Goal: Task Accomplishment & Management: Manage account settings

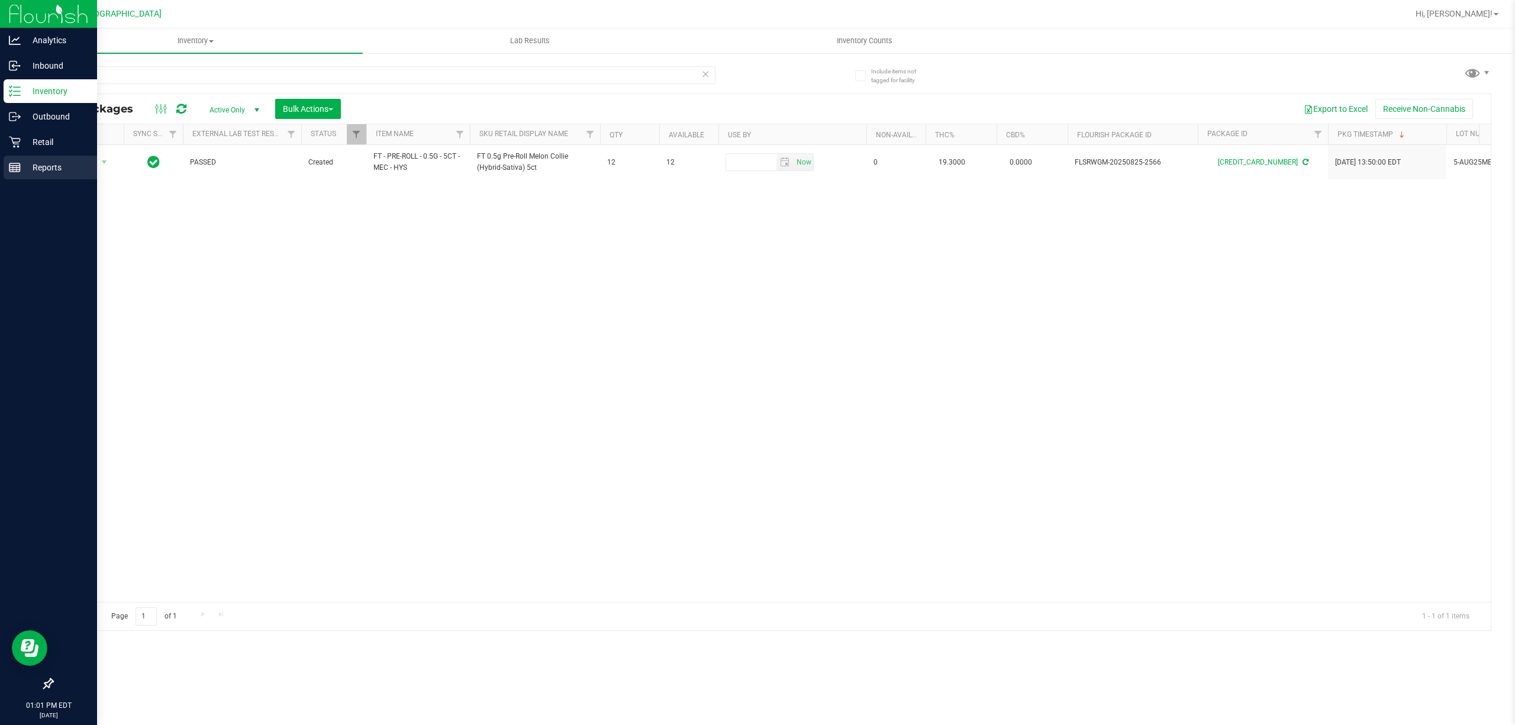
click at [24, 164] on p "Reports" at bounding box center [56, 167] width 71 height 14
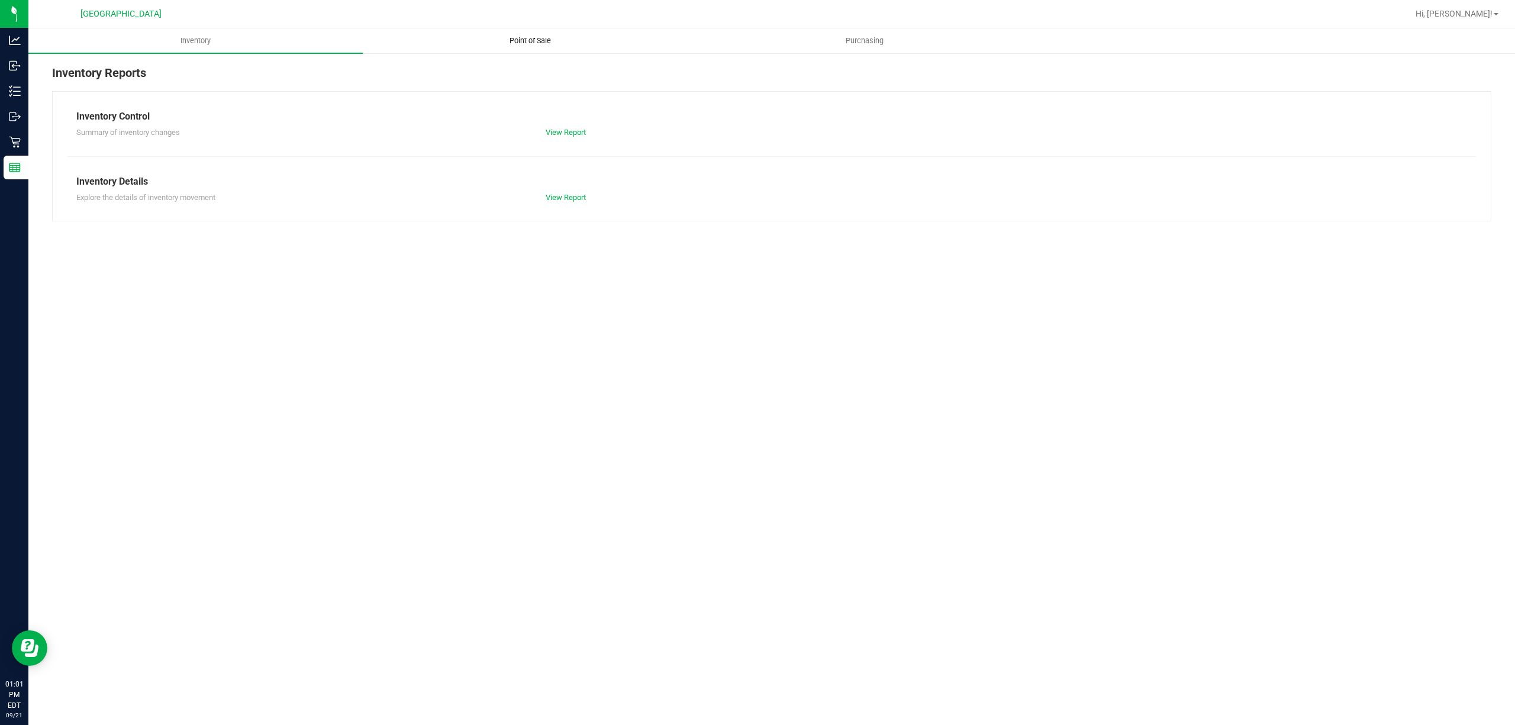
click at [512, 38] on span "Point of Sale" at bounding box center [530, 41] width 73 height 11
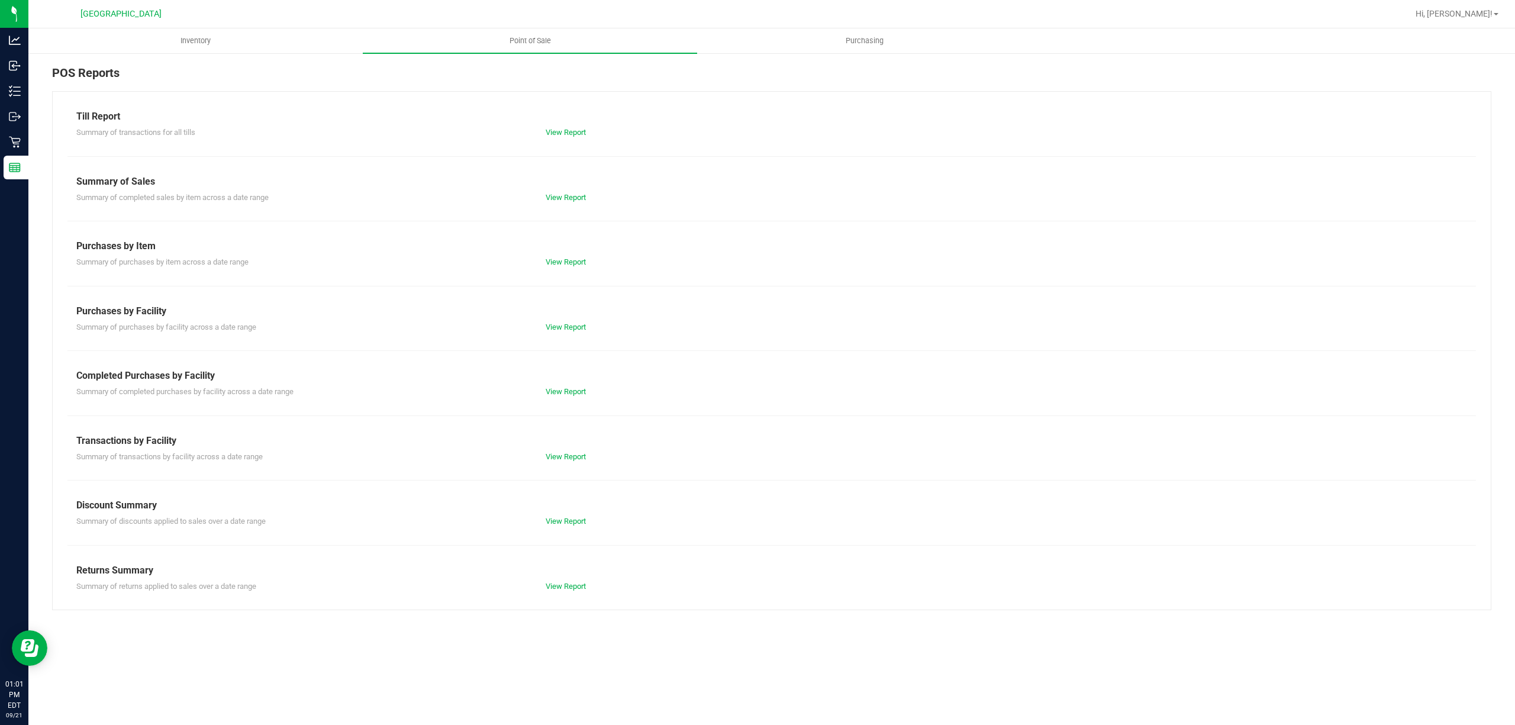
click at [550, 381] on div "Completed Purchases by Facility" at bounding box center [771, 376] width 1391 height 14
click at [557, 388] on link "View Report" at bounding box center [566, 391] width 40 height 9
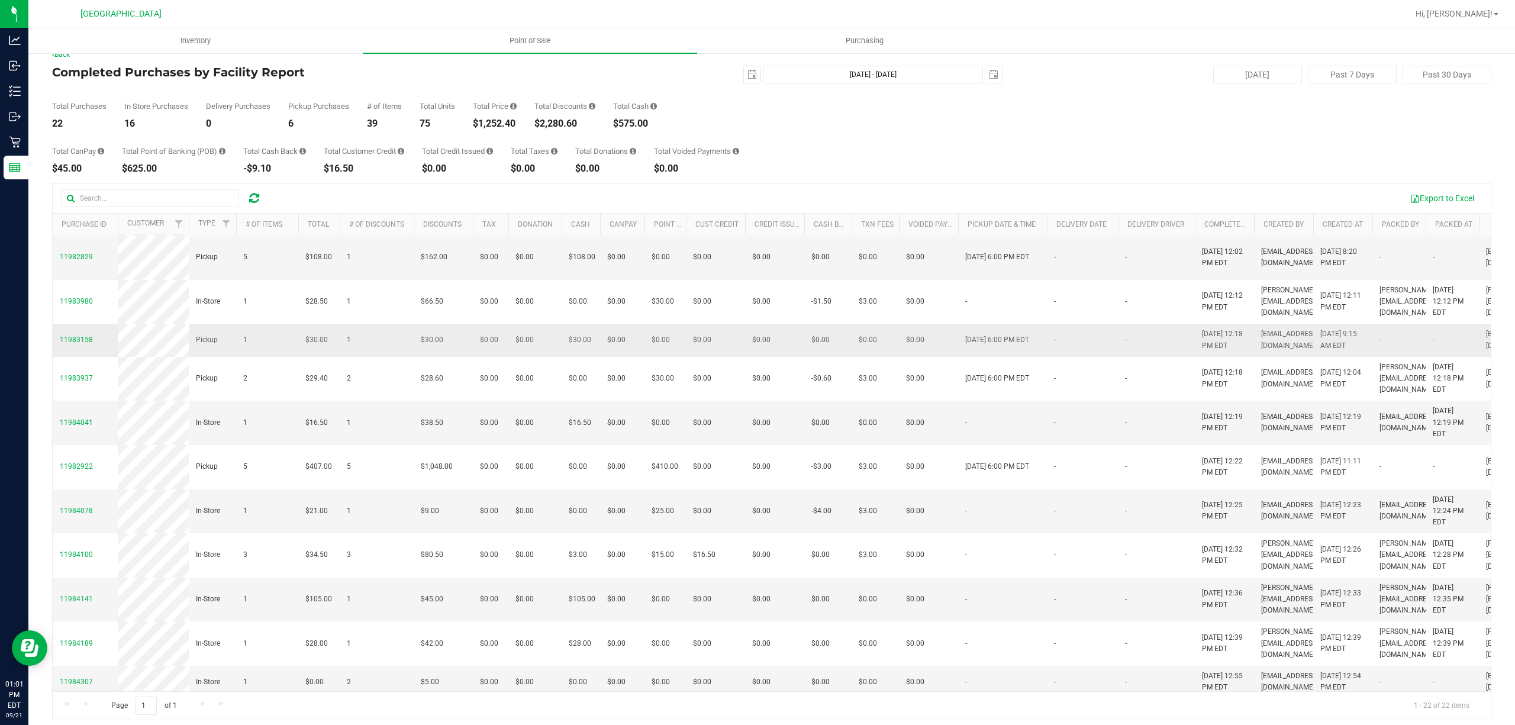
scroll to position [22, 0]
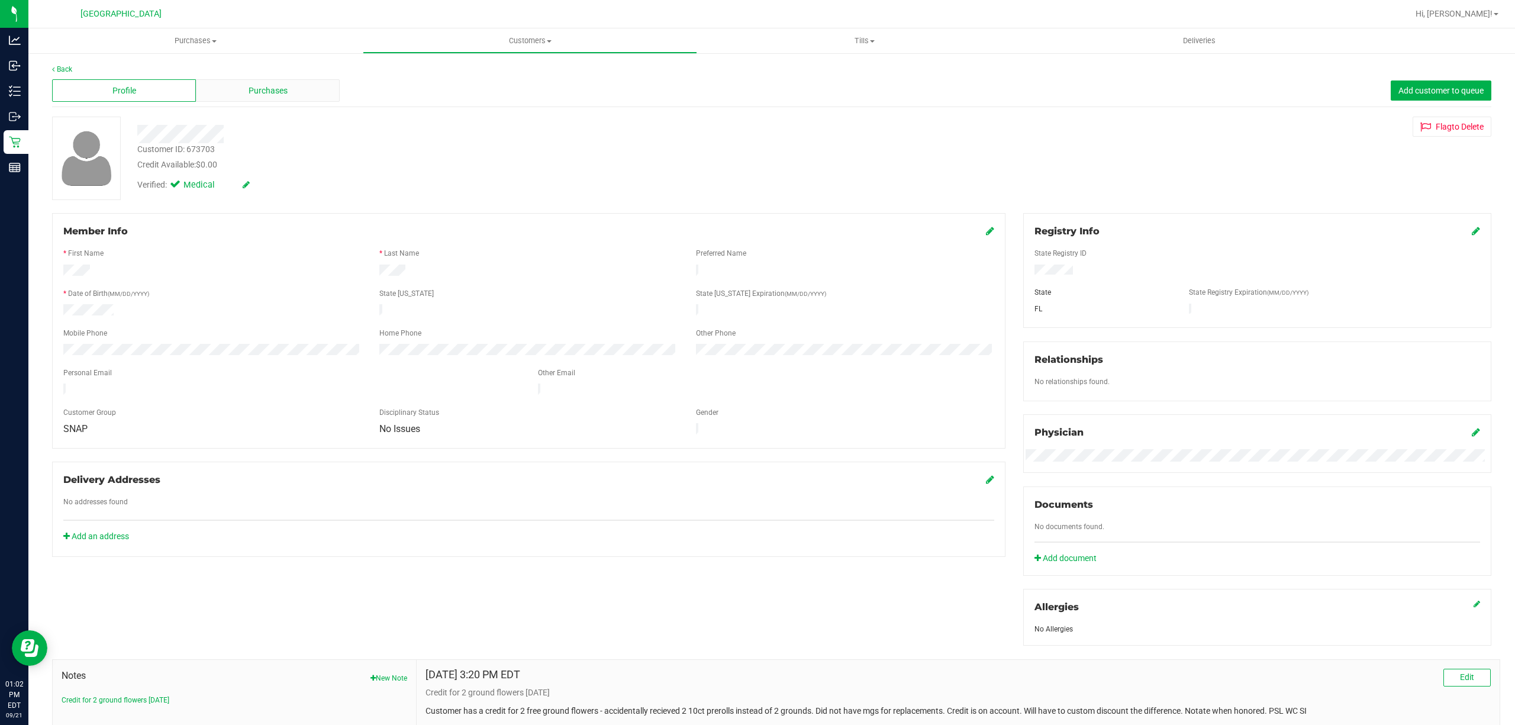
click at [237, 79] on div "Purchases" at bounding box center [268, 90] width 144 height 22
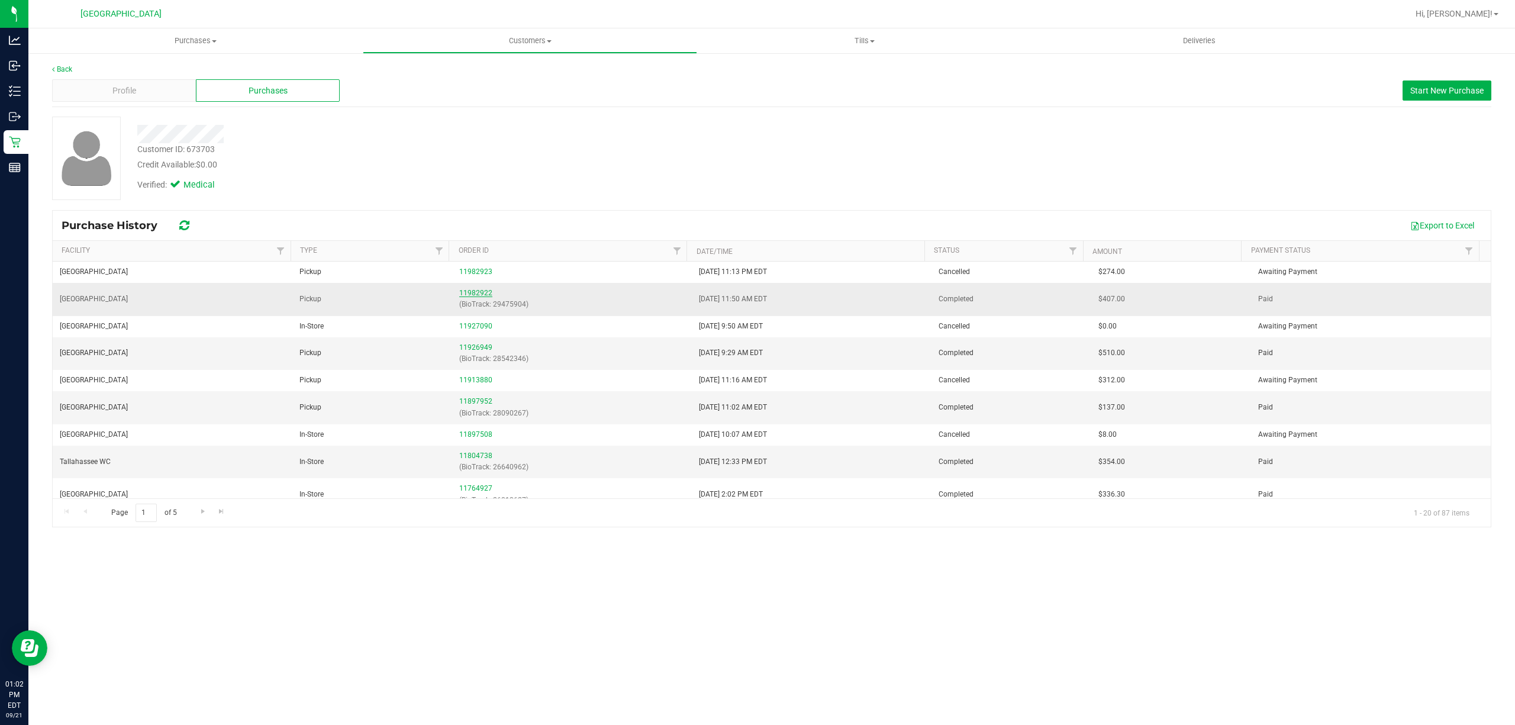
click at [465, 296] on link "11982922" at bounding box center [475, 293] width 33 height 8
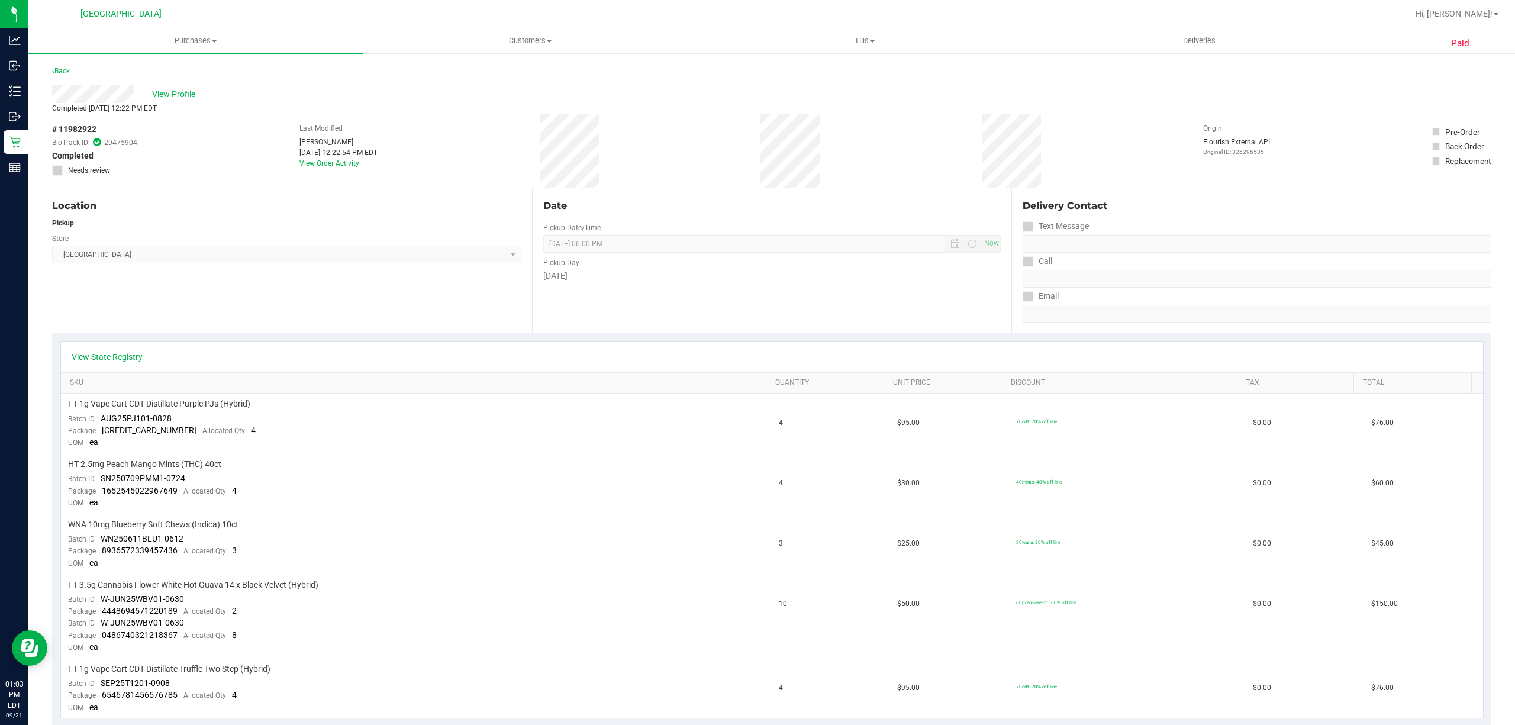
click at [0, 0] on img at bounding box center [0, 0] width 0 height 0
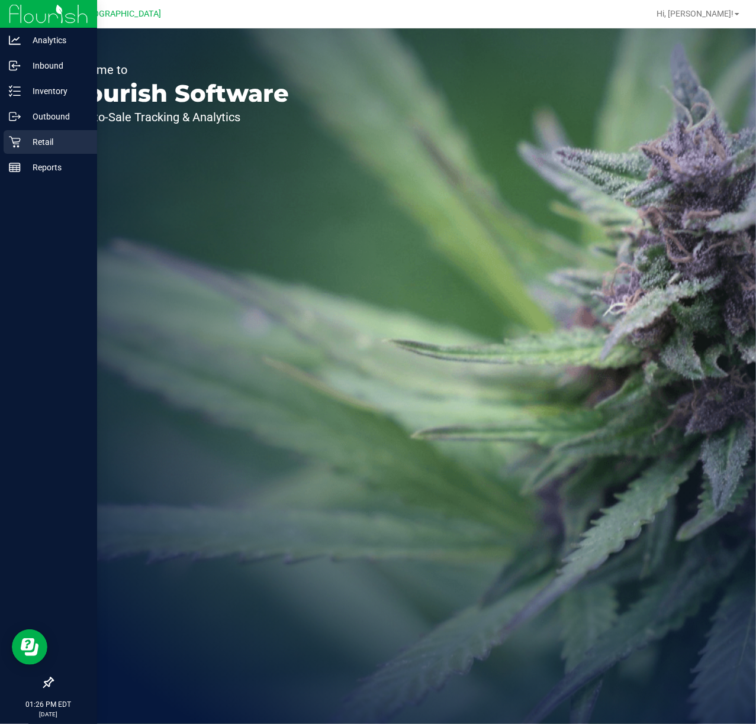
click at [34, 147] on p "Retail" at bounding box center [56, 142] width 71 height 14
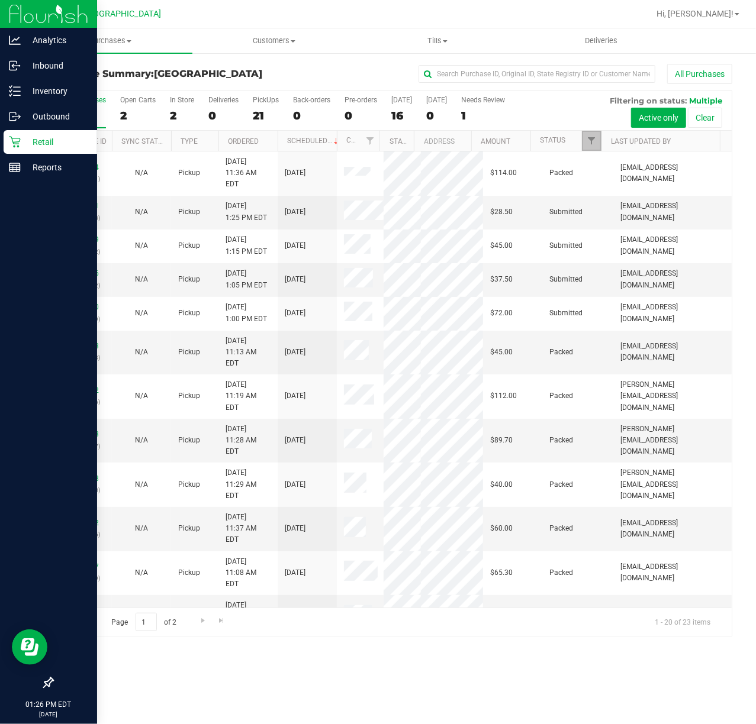
click at [592, 142] on span "Filter" at bounding box center [590, 140] width 9 height 9
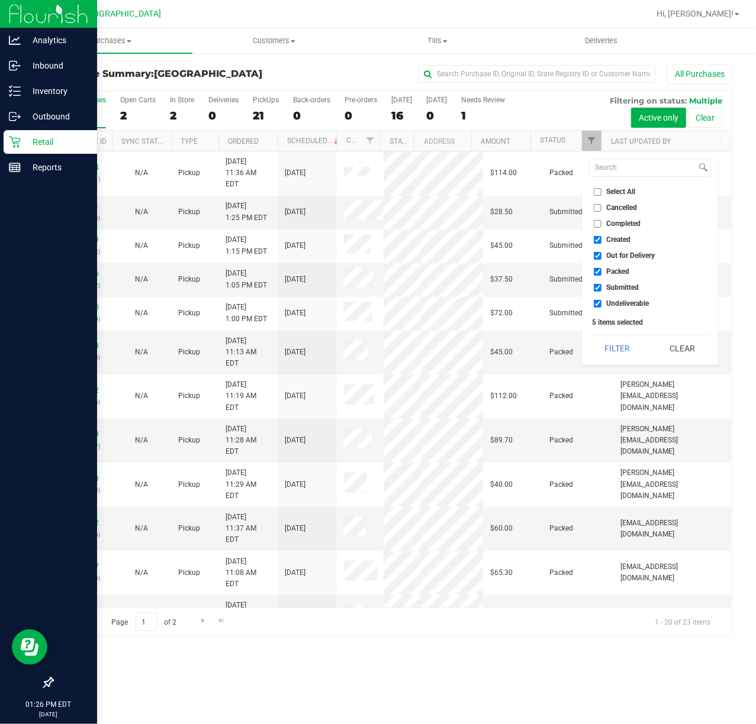
click at [601, 238] on label "Created" at bounding box center [612, 240] width 37 height 8
click at [601, 238] on input "Created" at bounding box center [598, 240] width 8 height 8
checkbox input "false"
click at [597, 258] on input "Out for Delivery" at bounding box center [598, 256] width 8 height 8
checkbox input "false"
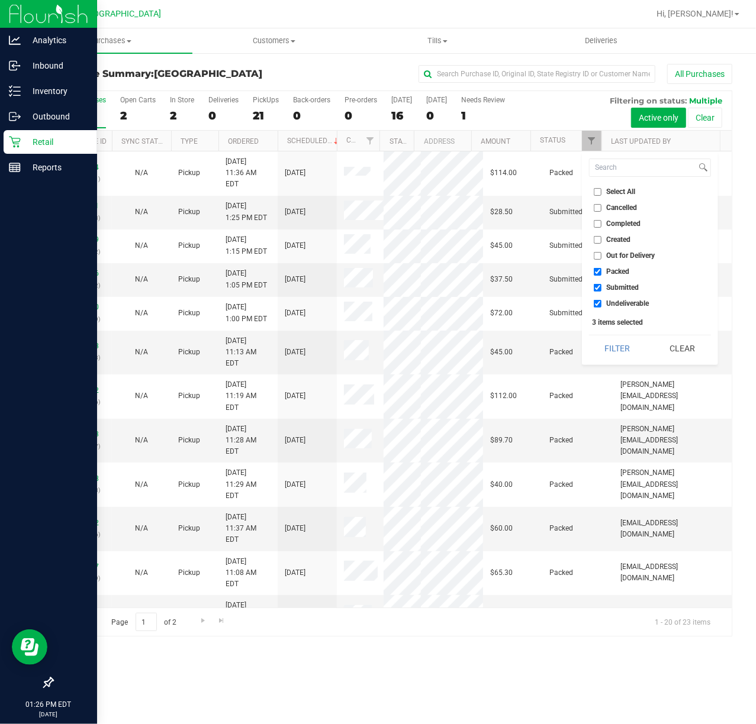
click at [596, 267] on li "Packed" at bounding box center [650, 272] width 122 height 12
click at [596, 270] on input "Packed" at bounding box center [598, 272] width 8 height 8
checkbox input "false"
click at [598, 304] on input "Undeliverable" at bounding box center [598, 304] width 8 height 8
checkbox input "false"
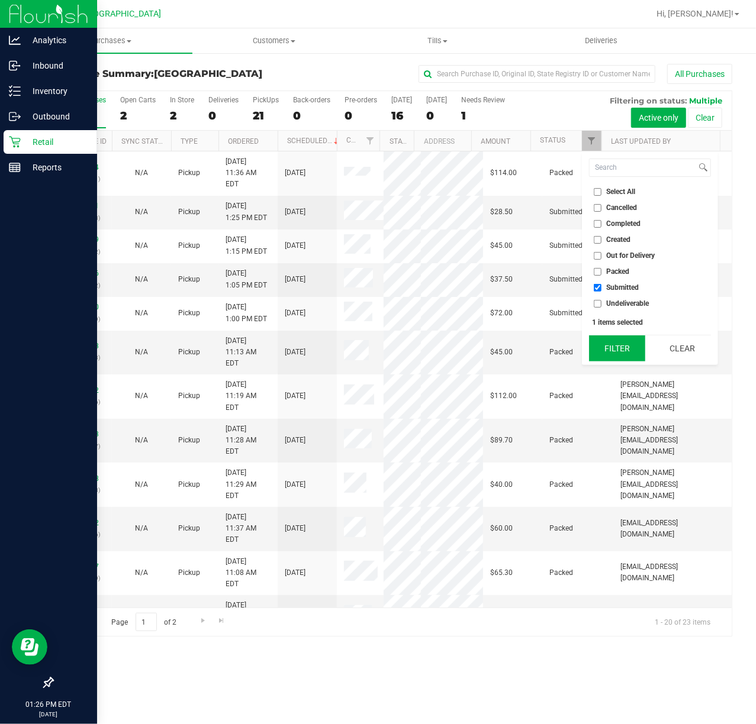
click at [612, 350] on button "Filter" at bounding box center [617, 349] width 57 height 26
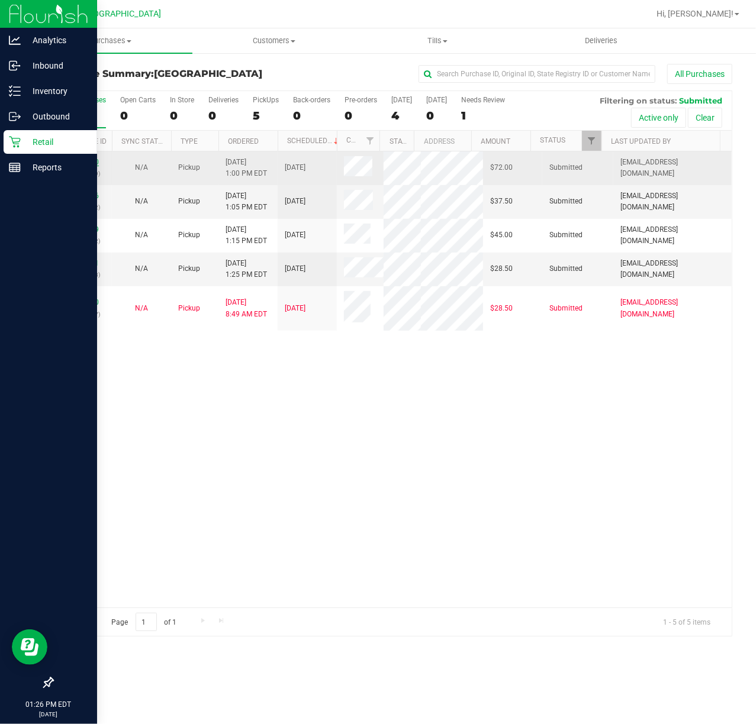
click at [90, 159] on link "11984340" at bounding box center [82, 162] width 33 height 8
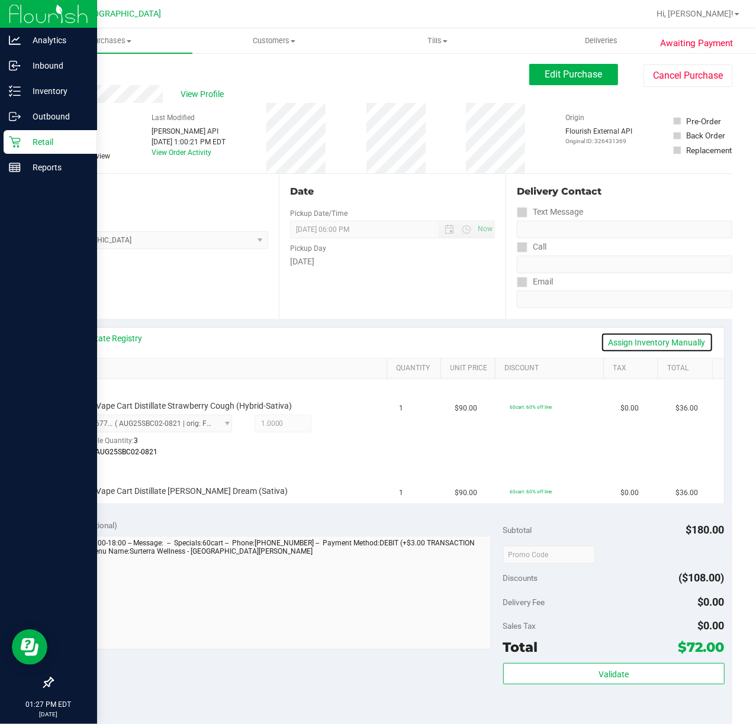
click at [652, 338] on link "Assign Inventory Manually" at bounding box center [657, 343] width 112 height 20
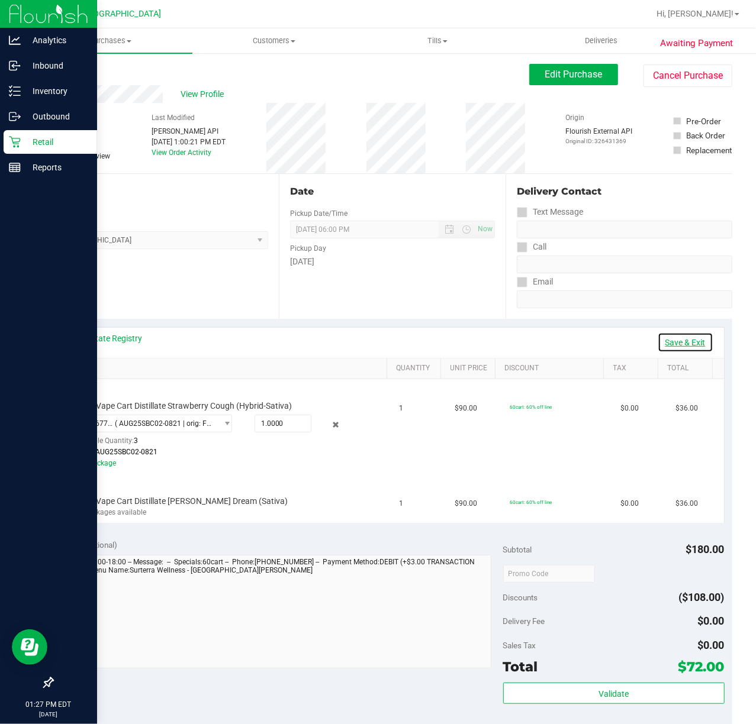
click at [657, 338] on link "Save & Exit" at bounding box center [685, 343] width 56 height 20
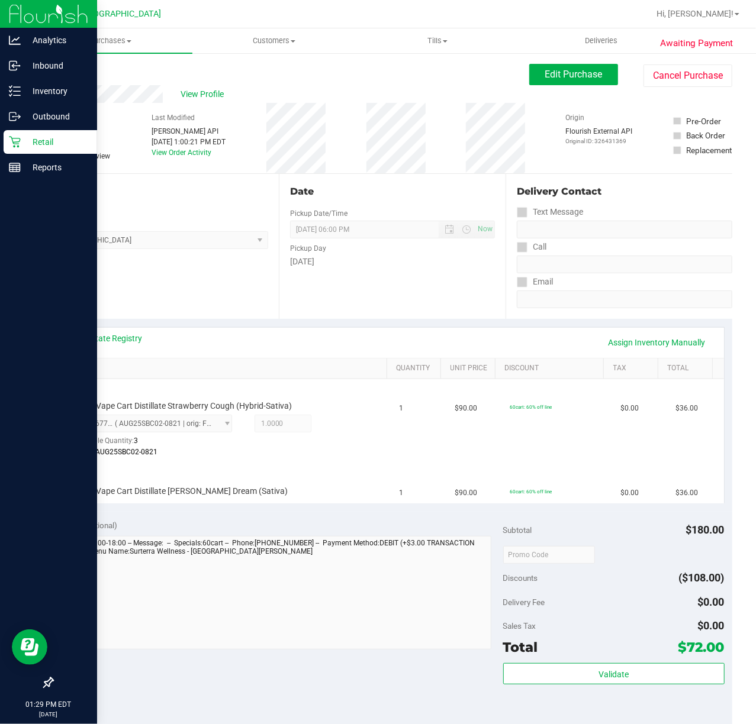
click at [114, 276] on div "Location Pickup Store Port St. Lucie WC Select Store Bonita Springs WC Boynton …" at bounding box center [165, 246] width 227 height 145
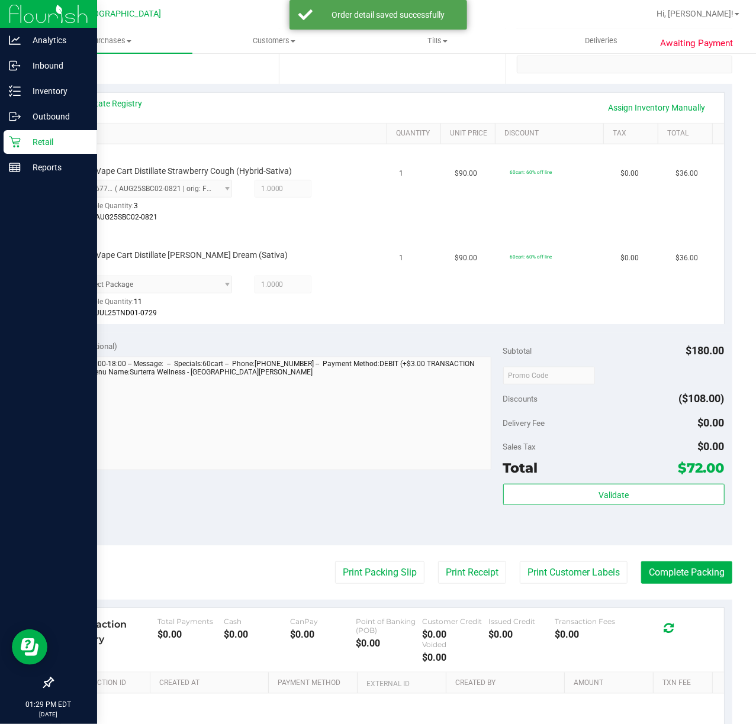
scroll to position [237, 0]
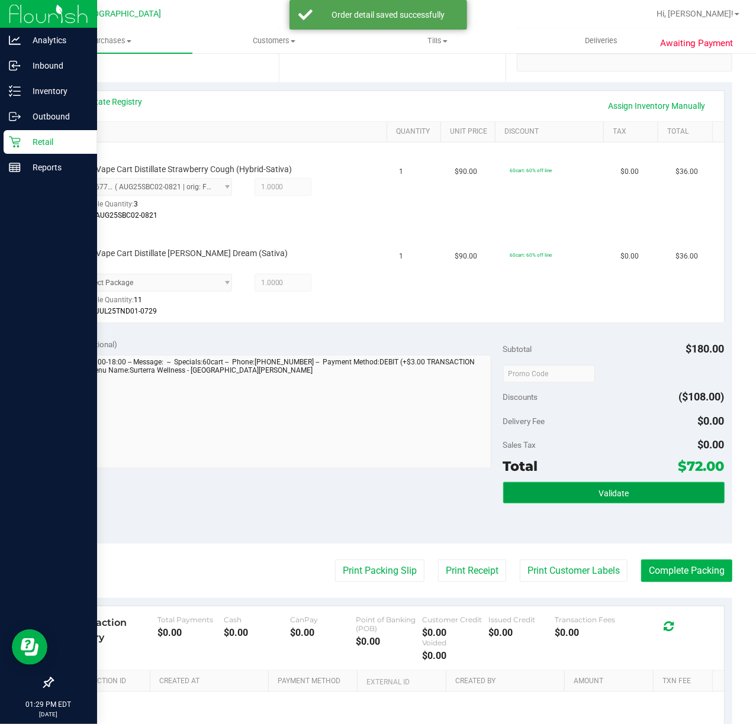
click at [644, 489] on button "Validate" at bounding box center [613, 492] width 221 height 21
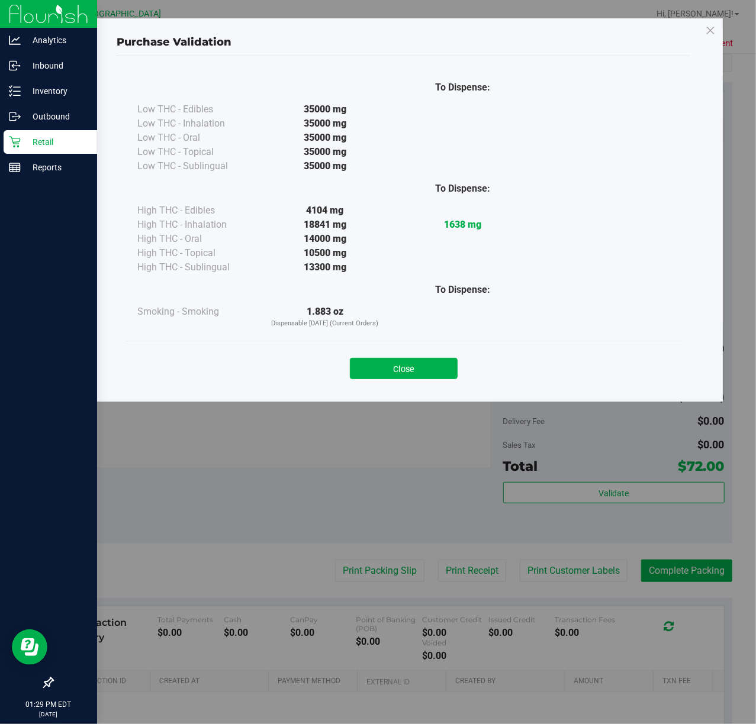
click at [417, 337] on div "To Dispense: Low THC - Edibles 35000 mg" at bounding box center [403, 206] width 556 height 269
click at [411, 374] on button "Close" at bounding box center [404, 368] width 108 height 21
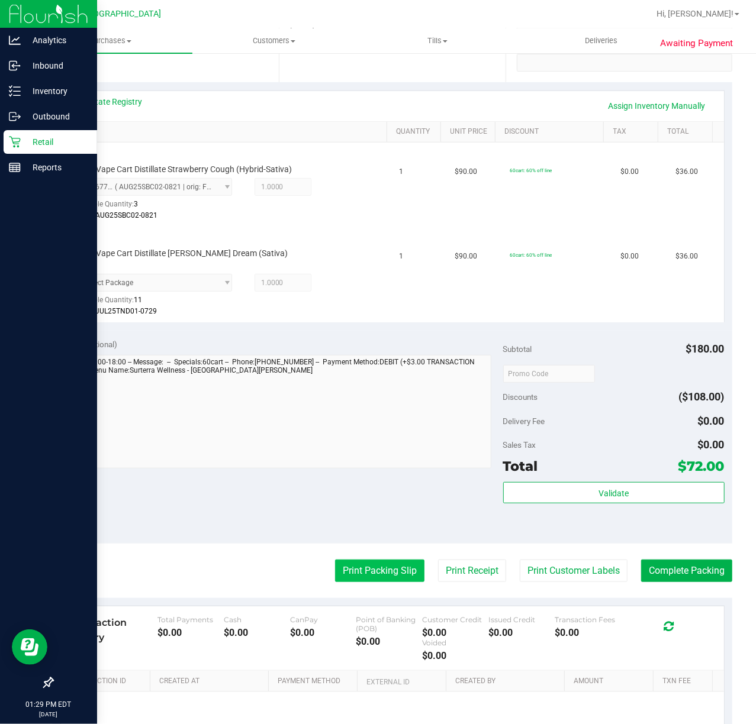
click at [346, 566] on button "Print Packing Slip" at bounding box center [379, 571] width 89 height 22
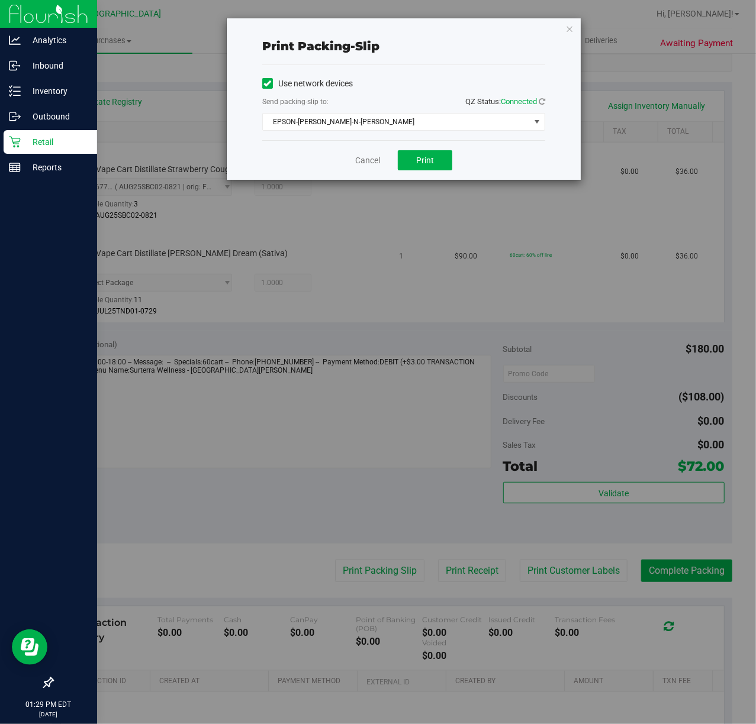
click at [426, 176] on div "Cancel Print" at bounding box center [403, 160] width 283 height 40
click at [426, 172] on div "Cancel Print" at bounding box center [403, 160] width 283 height 40
click at [424, 165] on span "Print" at bounding box center [425, 160] width 18 height 9
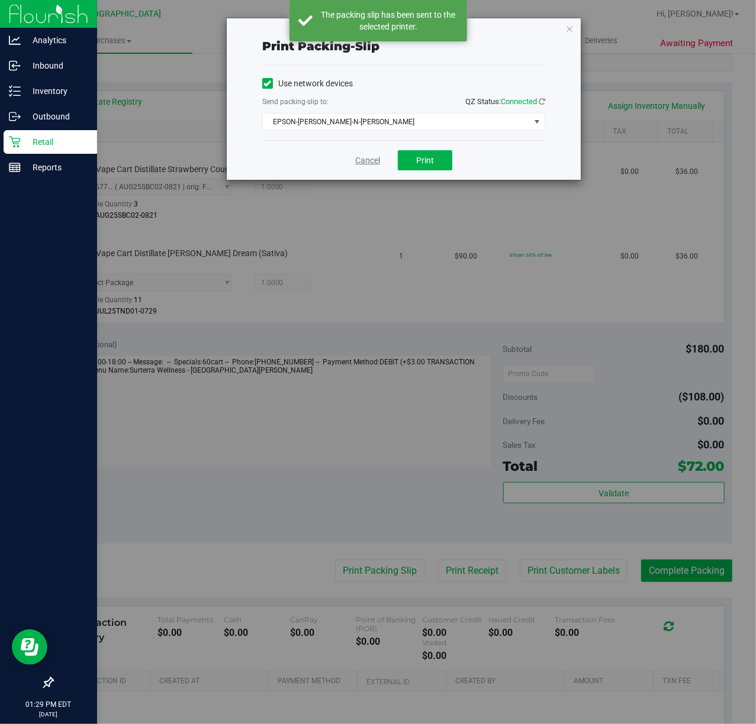
click at [365, 162] on link "Cancel" at bounding box center [367, 160] width 25 height 12
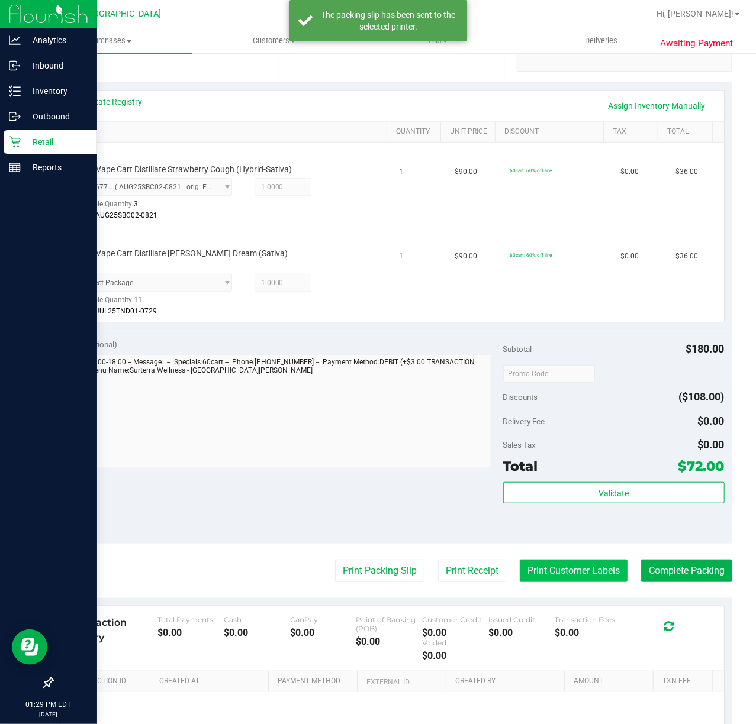
click at [587, 574] on button "Print Customer Labels" at bounding box center [574, 571] width 108 height 22
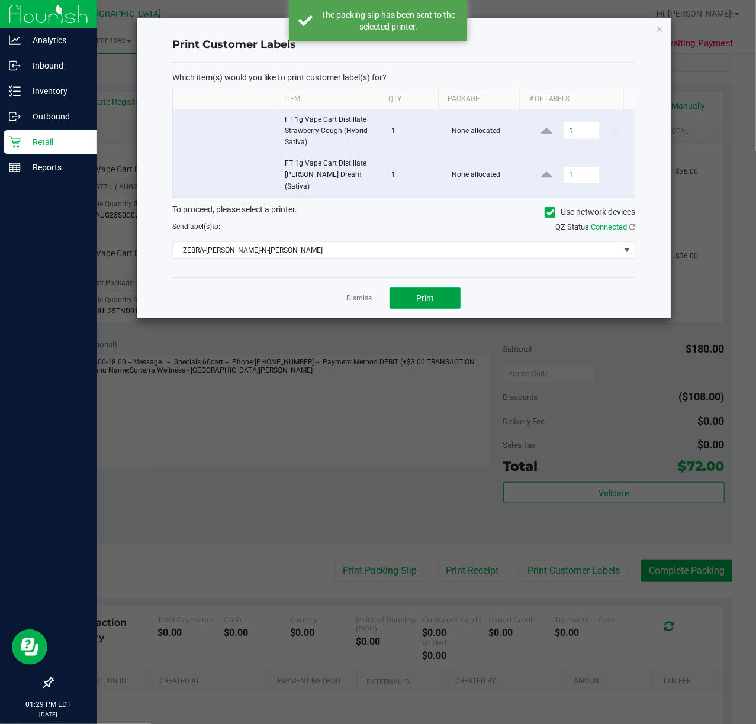
click at [428, 294] on span "Print" at bounding box center [425, 298] width 18 height 9
click at [361, 294] on link "Dismiss" at bounding box center [358, 299] width 25 height 10
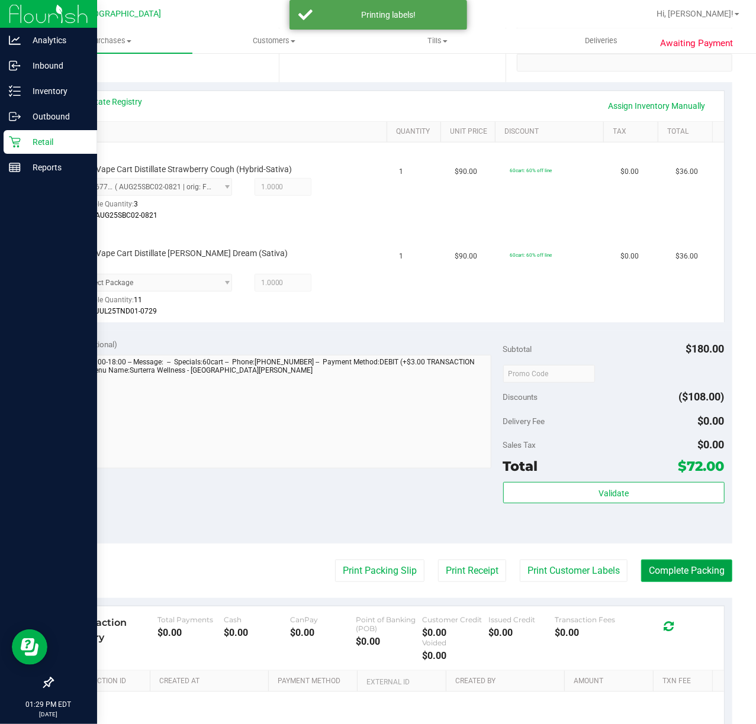
click at [673, 570] on button "Complete Packing" at bounding box center [686, 571] width 91 height 22
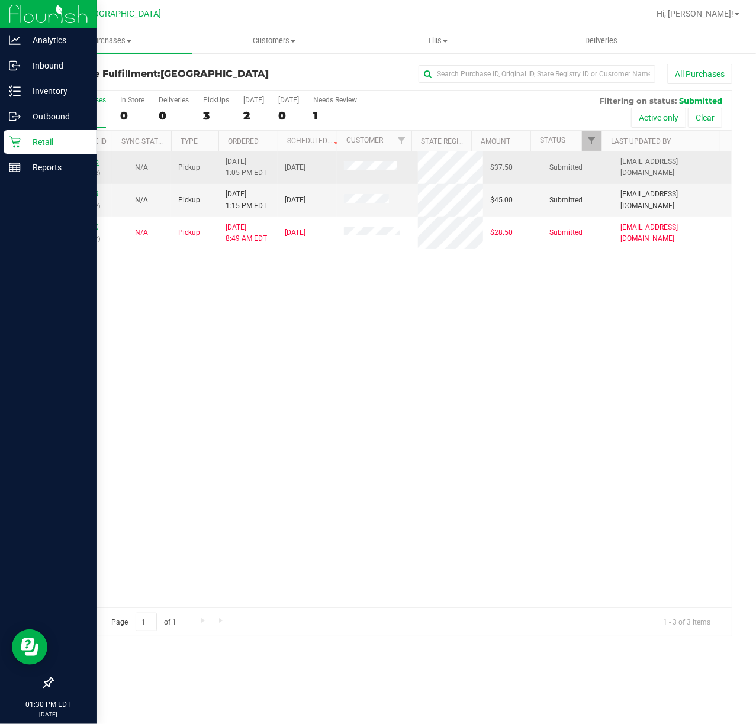
click at [79, 162] on link "11984376" at bounding box center [82, 161] width 33 height 8
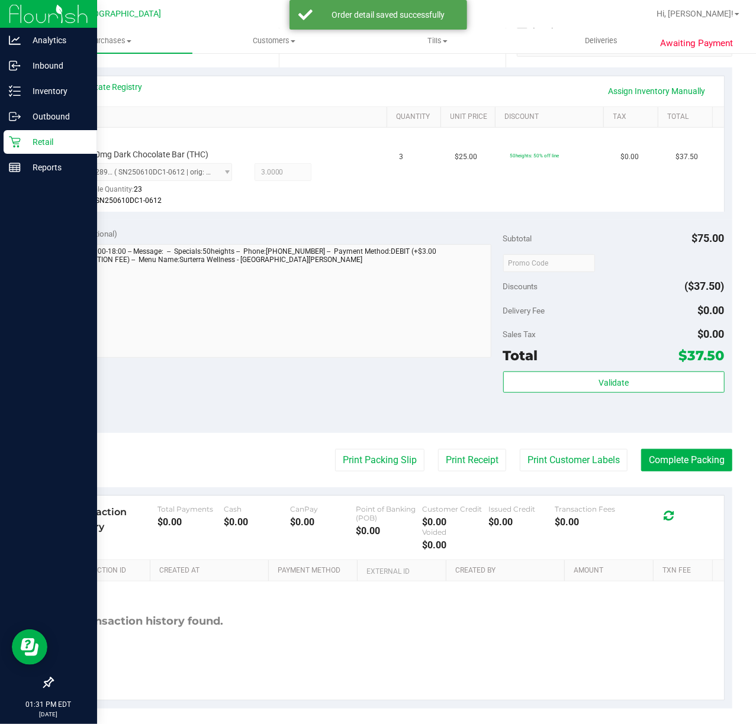
scroll to position [260, 0]
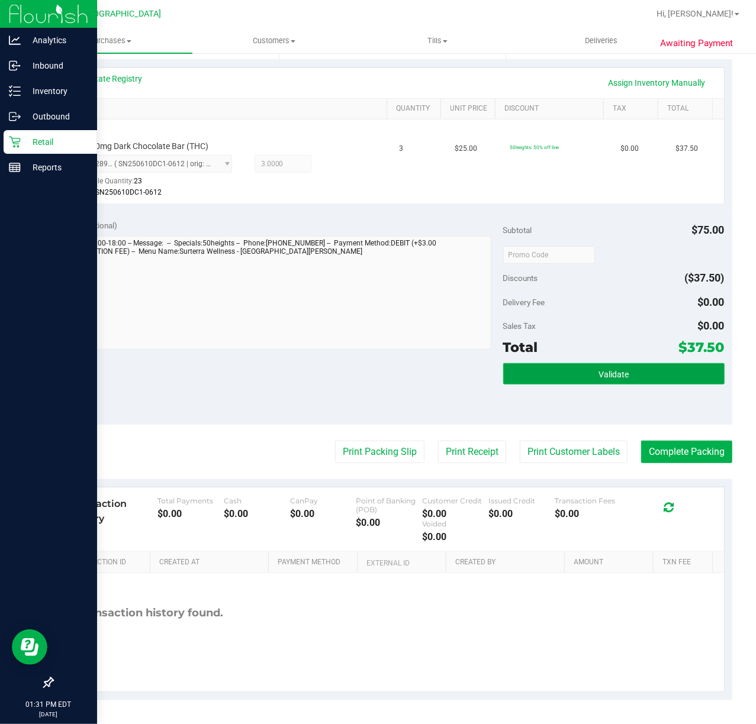
click at [598, 376] on span "Validate" at bounding box center [613, 374] width 30 height 9
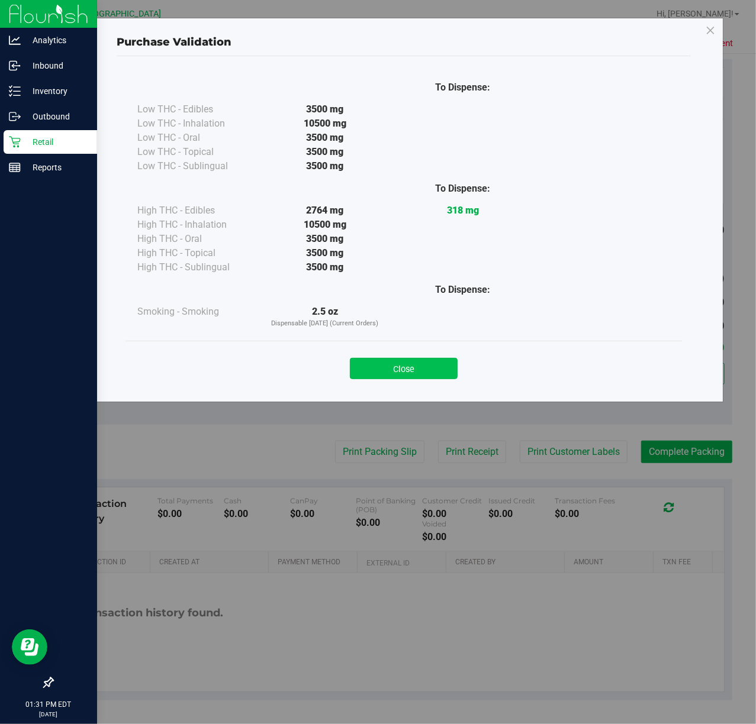
click at [427, 367] on button "Close" at bounding box center [404, 368] width 108 height 21
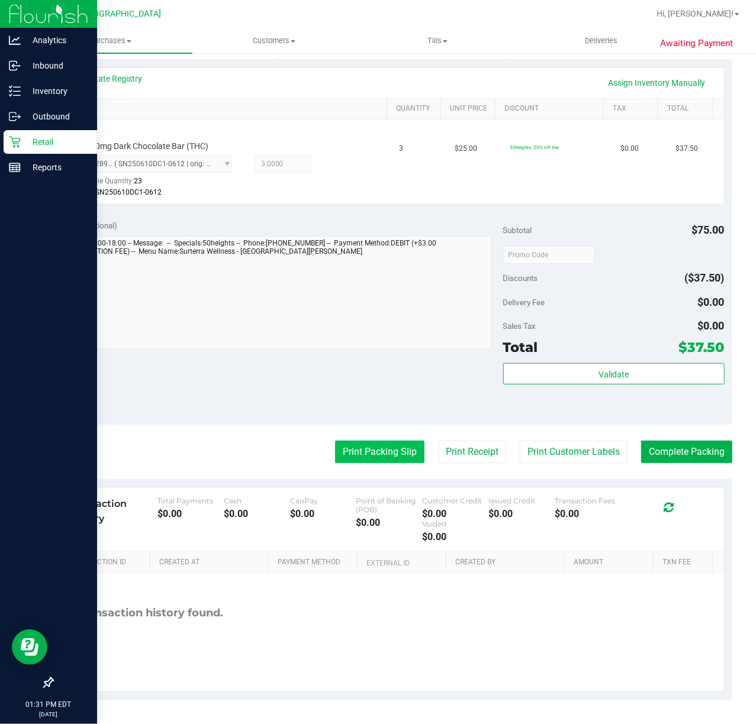
click at [396, 459] on button "Print Packing Slip" at bounding box center [379, 452] width 89 height 22
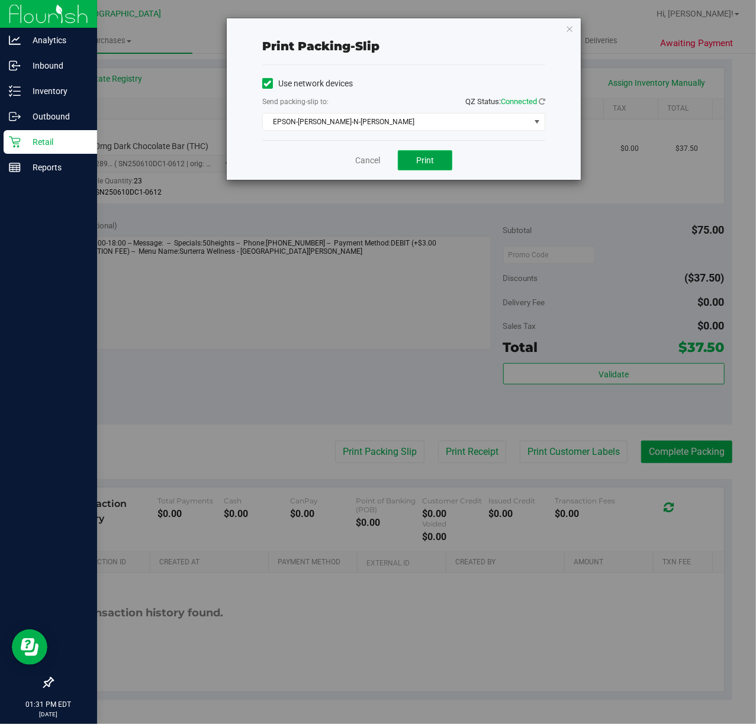
click at [420, 156] on span "Print" at bounding box center [425, 160] width 18 height 9
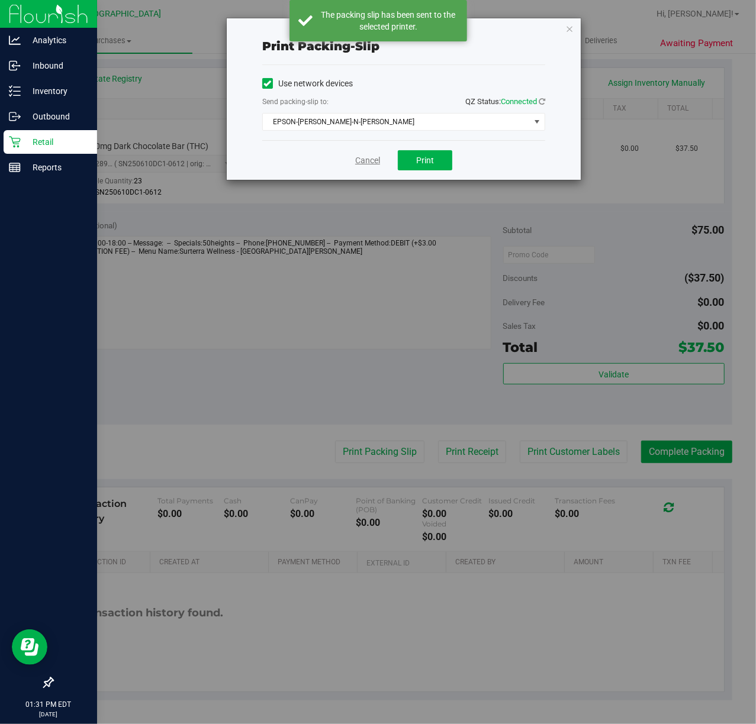
click at [366, 159] on link "Cancel" at bounding box center [367, 160] width 25 height 12
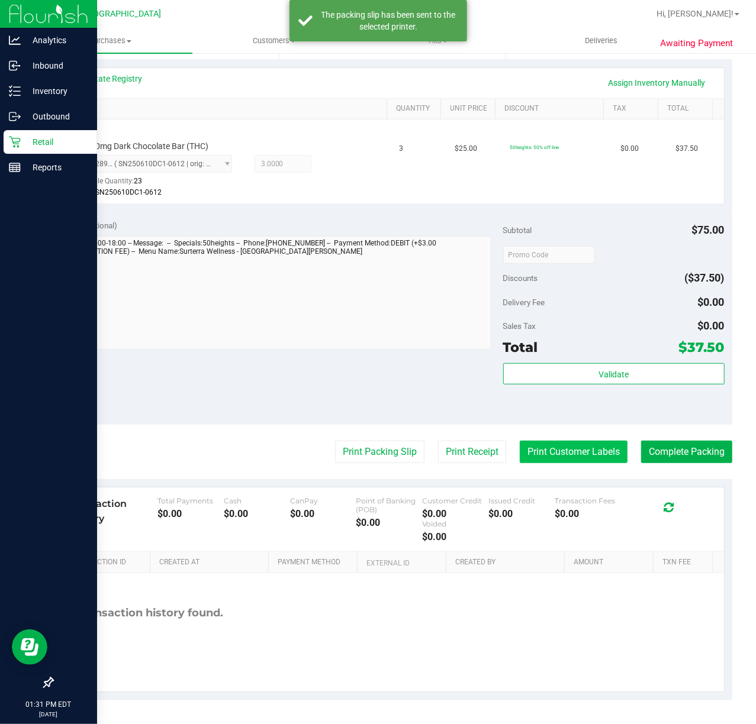
click at [543, 462] on button "Print Customer Labels" at bounding box center [574, 452] width 108 height 22
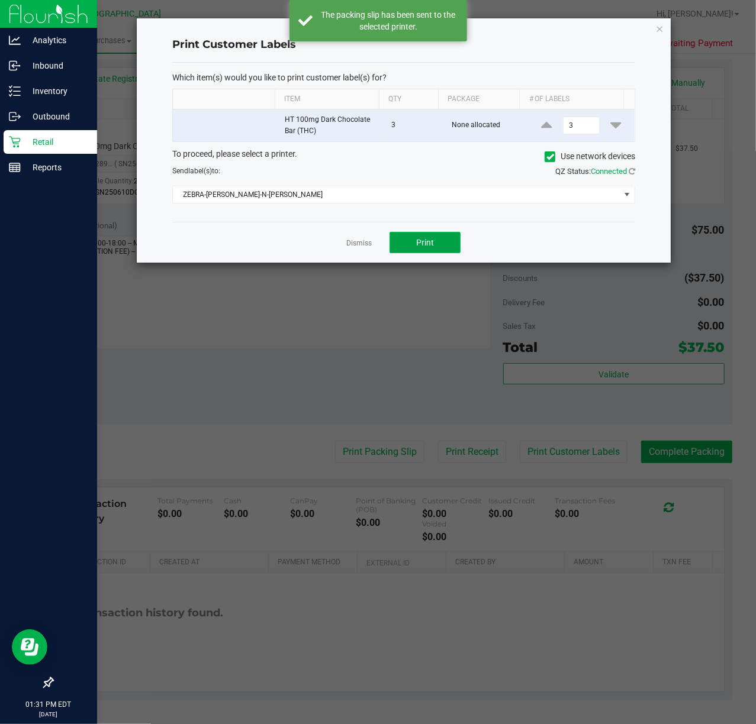
click at [417, 251] on button "Print" at bounding box center [424, 242] width 71 height 21
click at [356, 247] on link "Dismiss" at bounding box center [358, 243] width 25 height 10
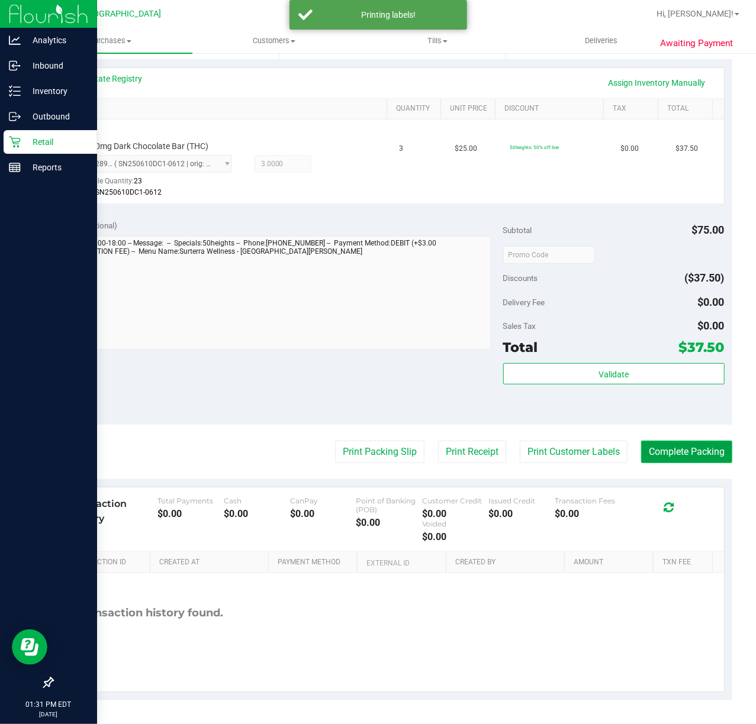
click at [675, 450] on button "Complete Packing" at bounding box center [686, 452] width 91 height 22
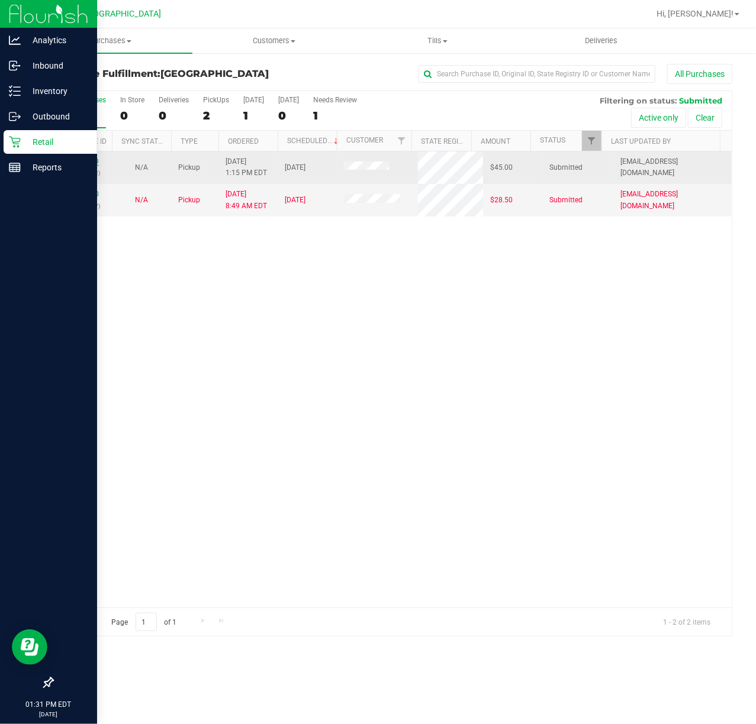
click at [93, 159] on link "11984439" at bounding box center [82, 161] width 33 height 8
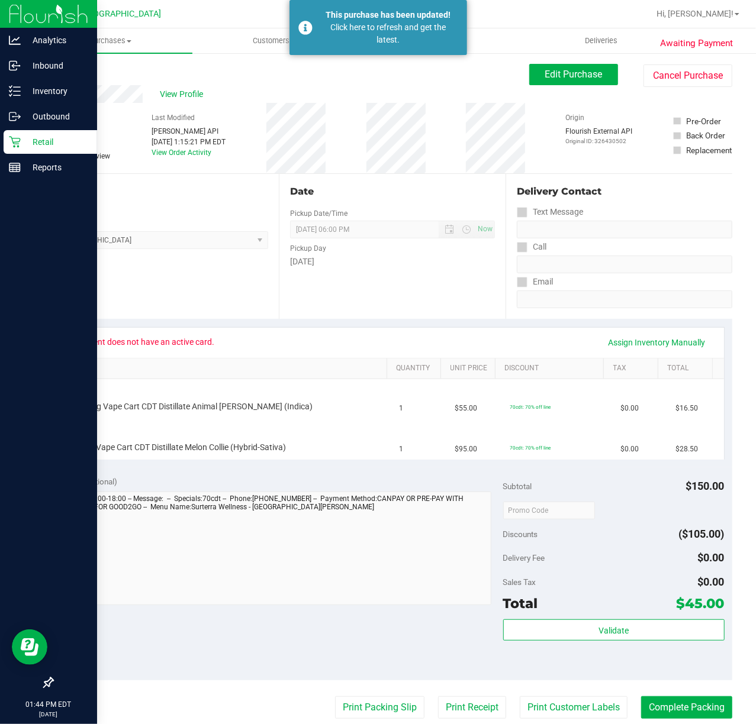
click at [60, 67] on link "Back" at bounding box center [61, 71] width 18 height 8
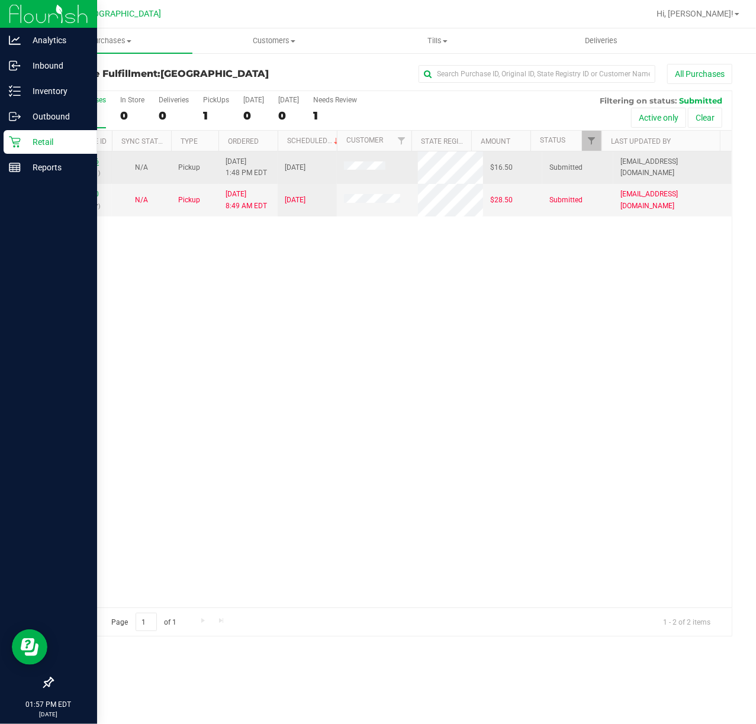
click at [83, 159] on link "11984636" at bounding box center [82, 161] width 33 height 8
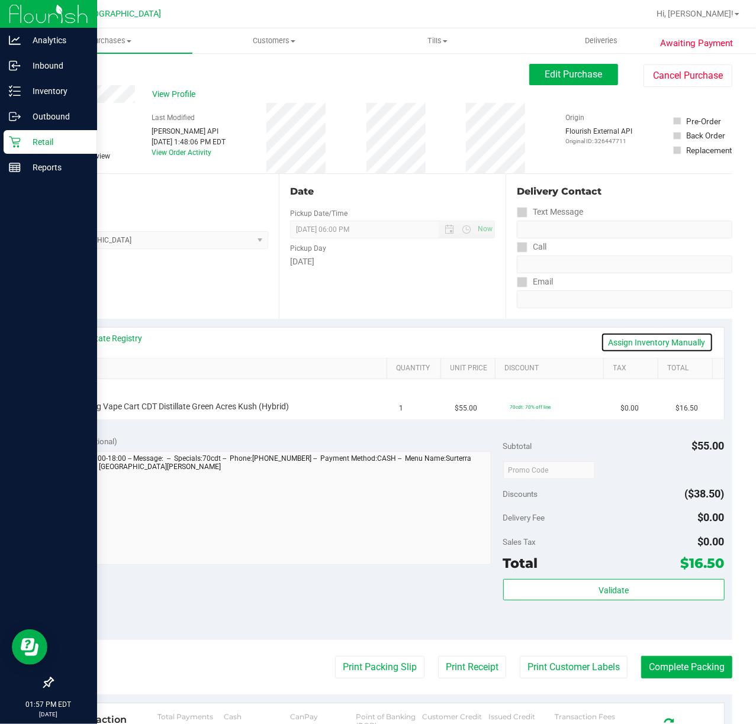
click at [673, 346] on link "Assign Inventory Manually" at bounding box center [657, 343] width 112 height 20
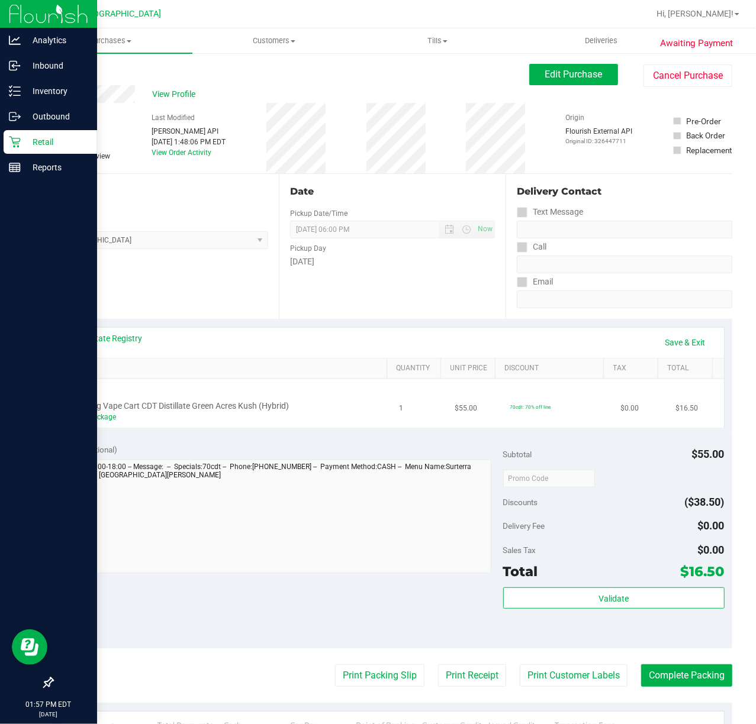
click at [112, 409] on span "FT 0.5g Vape Cart CDT Distillate Green Acres Kush (Hybrid)" at bounding box center [181, 406] width 215 height 11
click at [99, 417] on link "Add Package" at bounding box center [95, 417] width 43 height 8
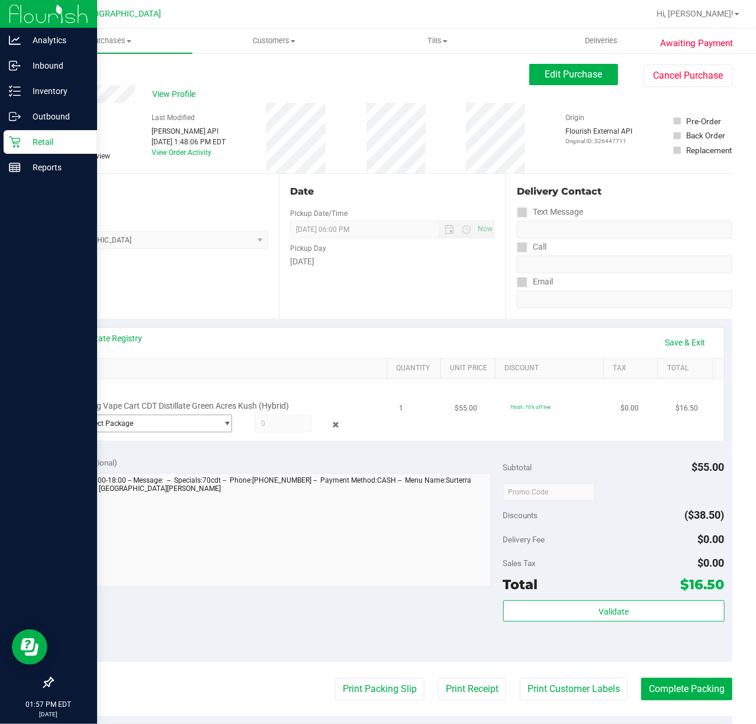
click at [170, 420] on span "Select Package" at bounding box center [146, 423] width 142 height 17
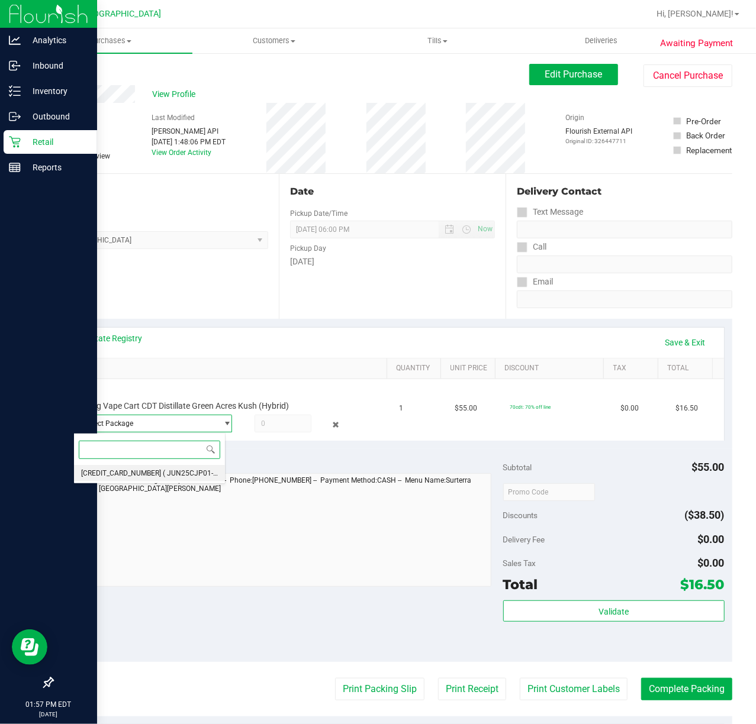
click at [129, 474] on span "5985658461810197" at bounding box center [121, 473] width 80 height 8
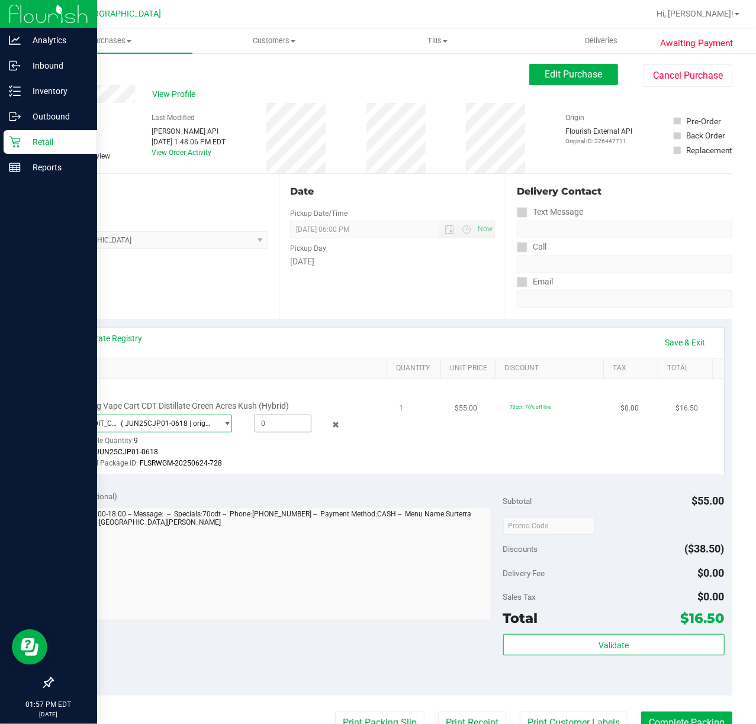
click at [265, 417] on span at bounding box center [282, 424] width 57 height 18
click at [329, 429] on icon at bounding box center [335, 425] width 12 height 14
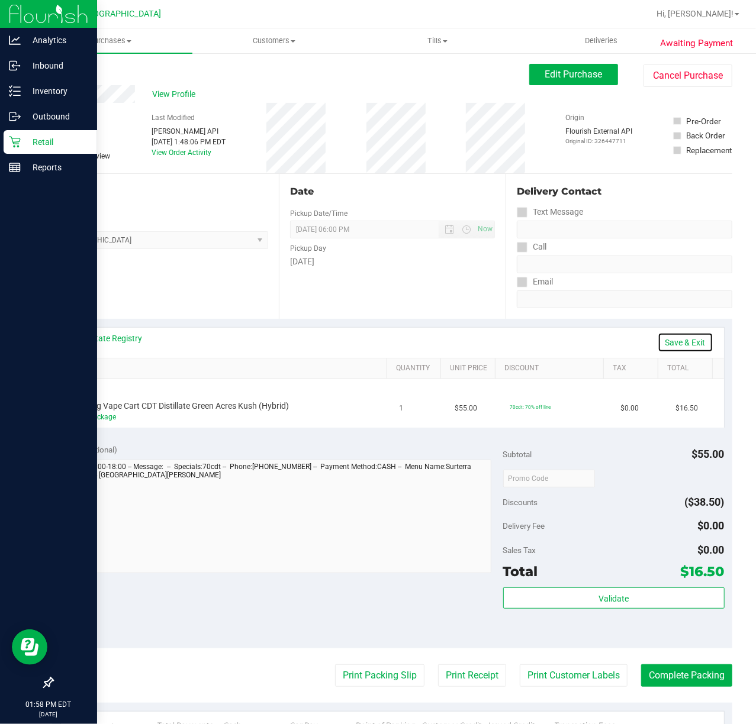
click at [665, 344] on link "Save & Exit" at bounding box center [685, 343] width 56 height 20
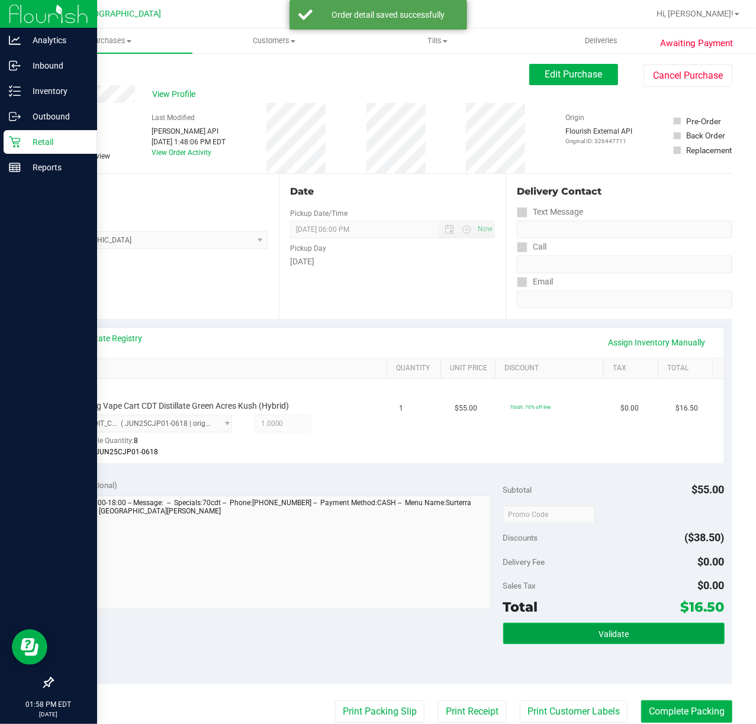
click at [566, 624] on button "Validate" at bounding box center [613, 633] width 221 height 21
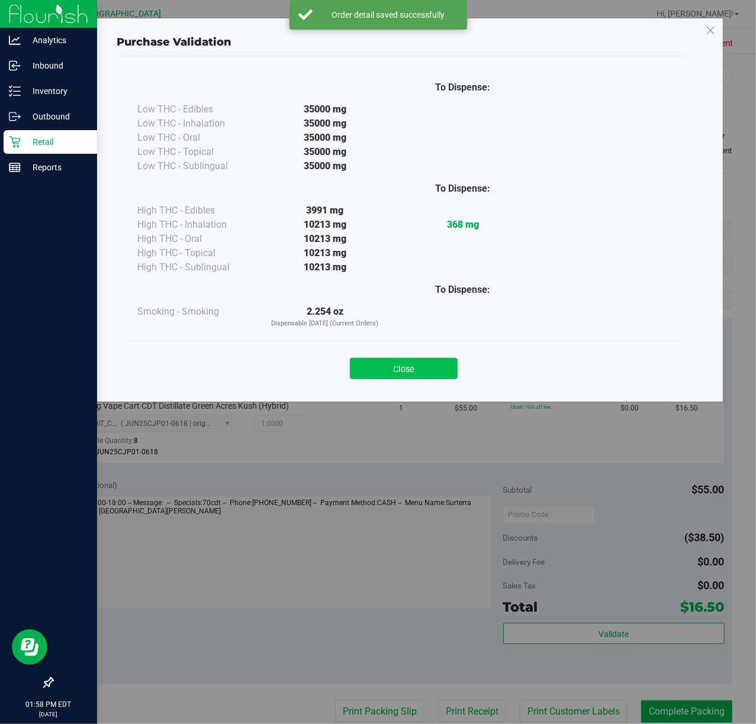
click at [440, 365] on button "Close" at bounding box center [404, 368] width 108 height 21
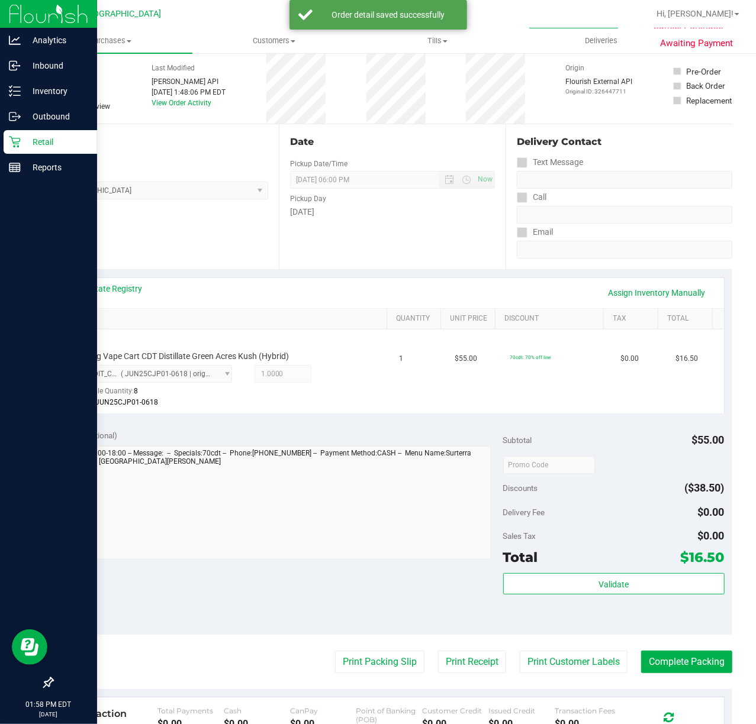
scroll to position [49, 0]
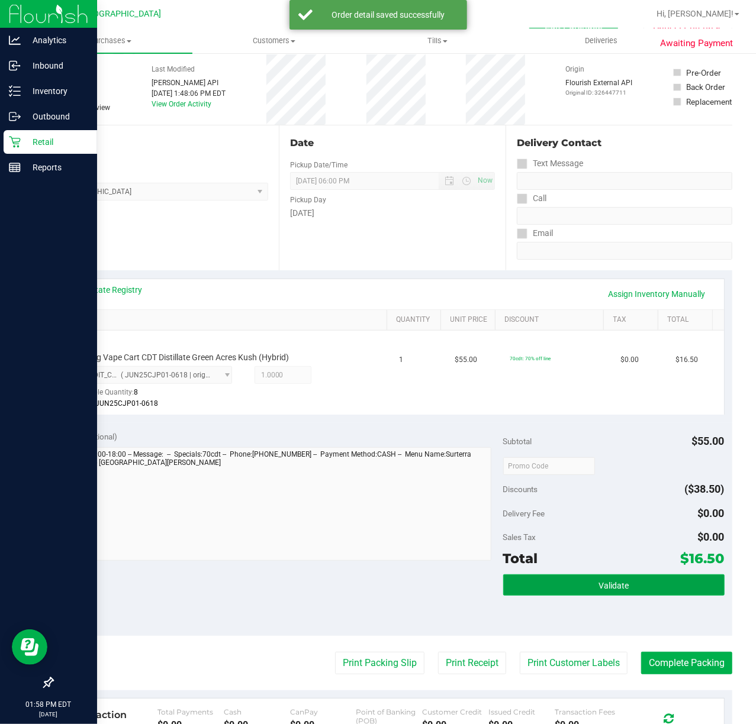
click at [598, 583] on span "Validate" at bounding box center [613, 585] width 30 height 9
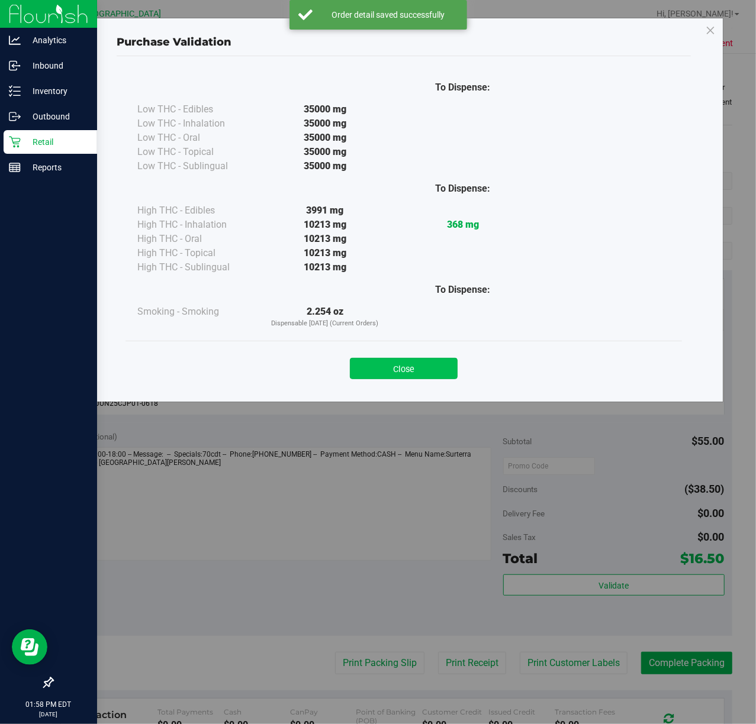
click at [410, 362] on button "Close" at bounding box center [404, 368] width 108 height 21
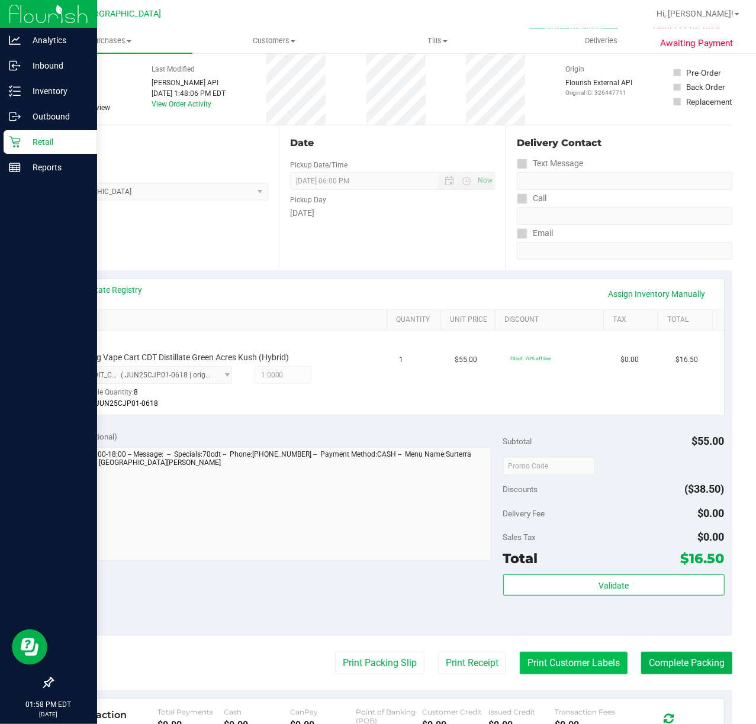
click at [533, 663] on button "Print Customer Labels" at bounding box center [574, 663] width 108 height 22
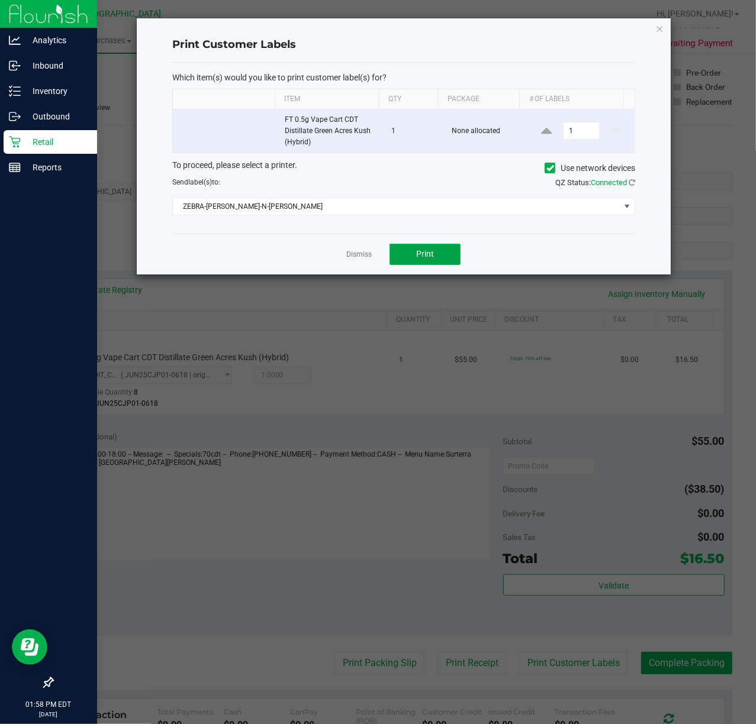
click at [424, 256] on span "Print" at bounding box center [425, 253] width 18 height 9
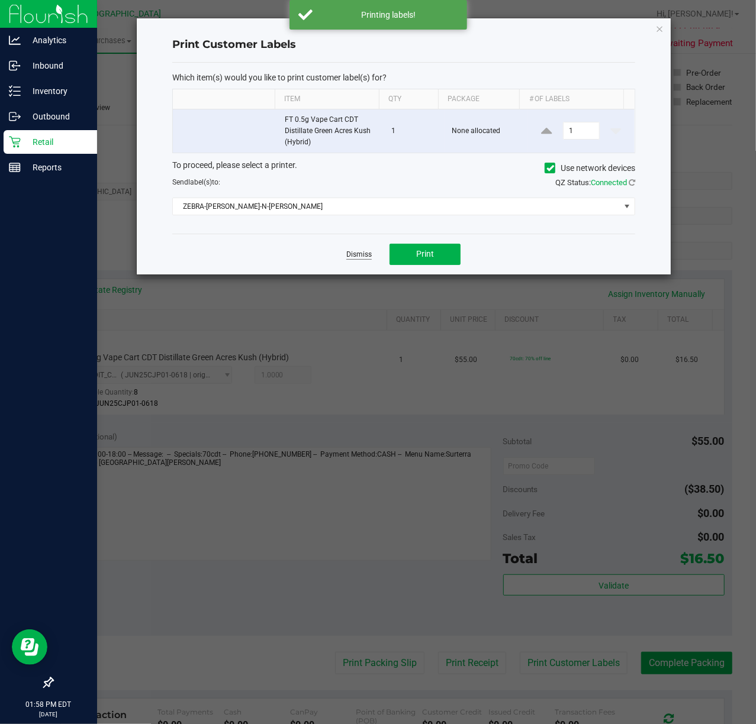
click at [352, 259] on link "Dismiss" at bounding box center [358, 255] width 25 height 10
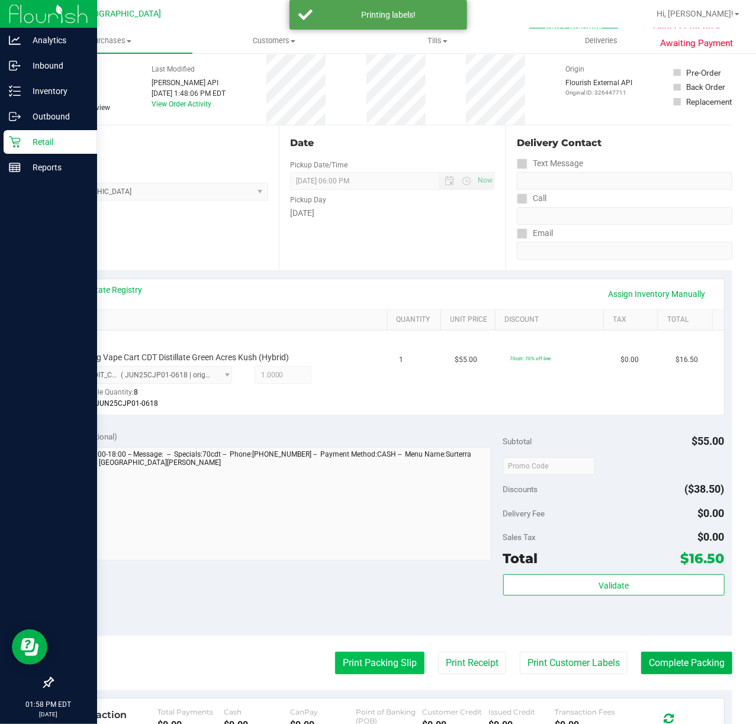
click at [370, 661] on button "Print Packing Slip" at bounding box center [379, 663] width 89 height 22
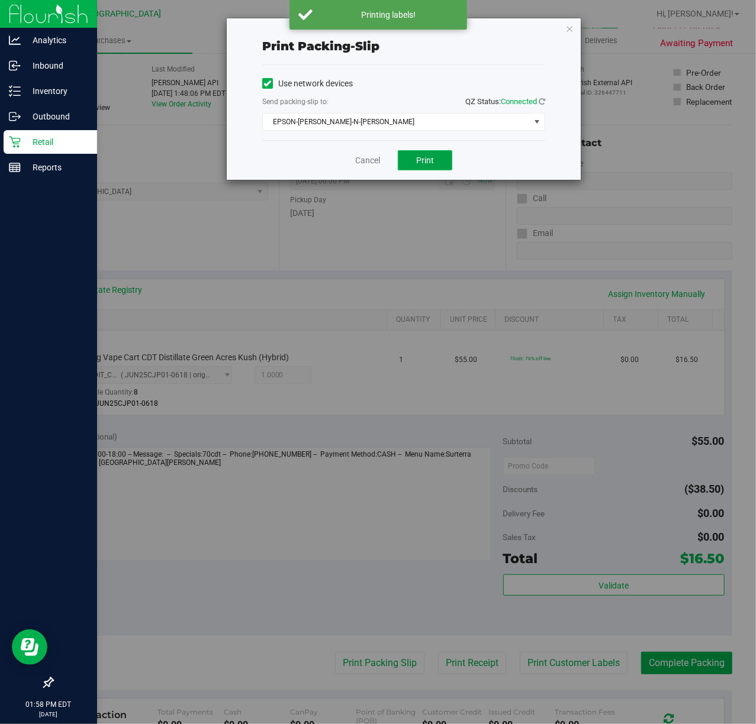
click at [431, 159] on span "Print" at bounding box center [425, 160] width 18 height 9
click at [363, 156] on link "Cancel" at bounding box center [367, 160] width 25 height 12
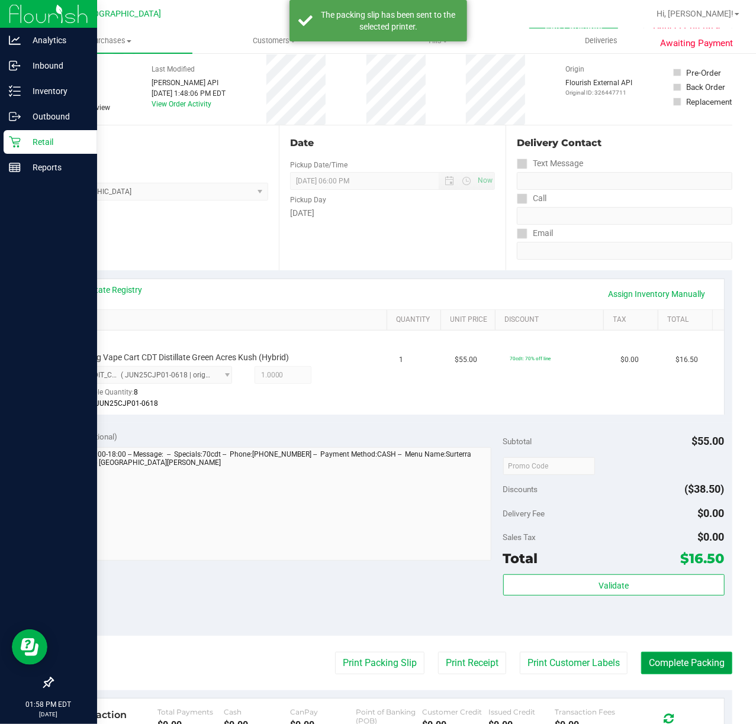
click at [662, 668] on button "Complete Packing" at bounding box center [686, 663] width 91 height 22
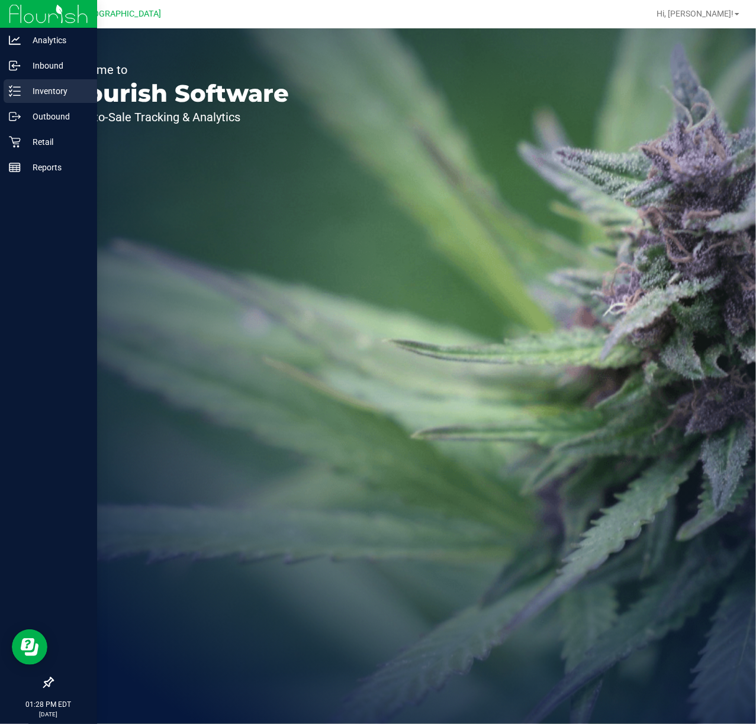
click at [34, 89] on p "Inventory" at bounding box center [56, 91] width 71 height 14
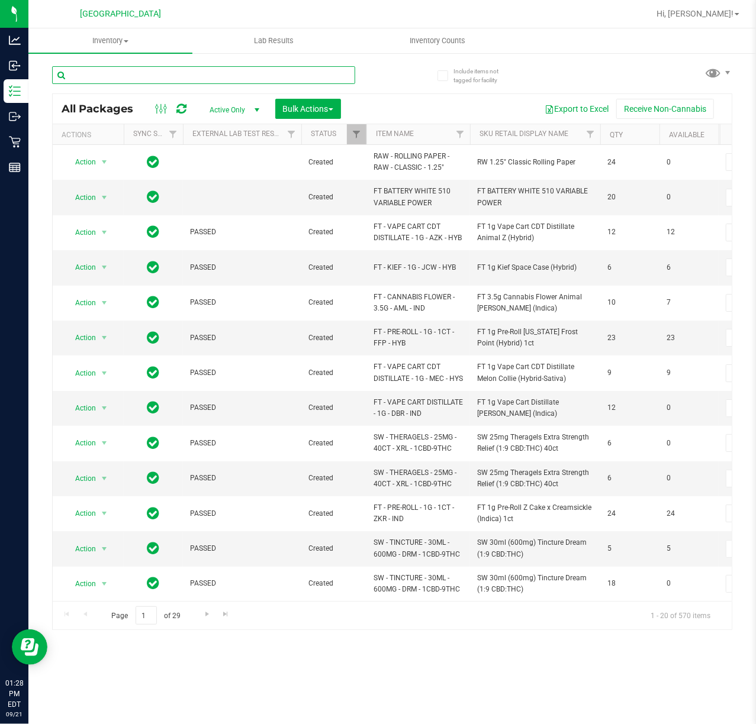
click at [140, 71] on input "text" at bounding box center [203, 75] width 303 height 18
type input "5427886368907373"
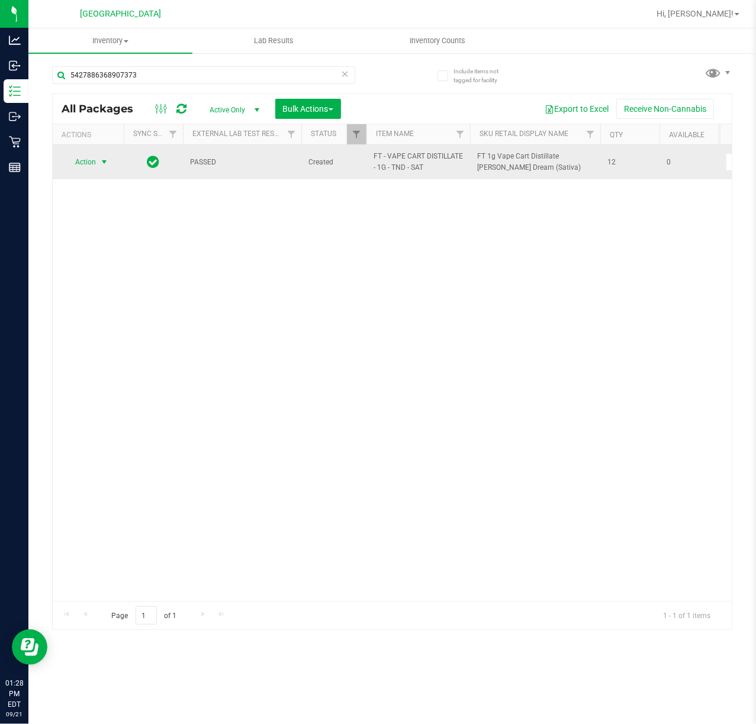
click at [98, 161] on span "select" at bounding box center [104, 162] width 15 height 17
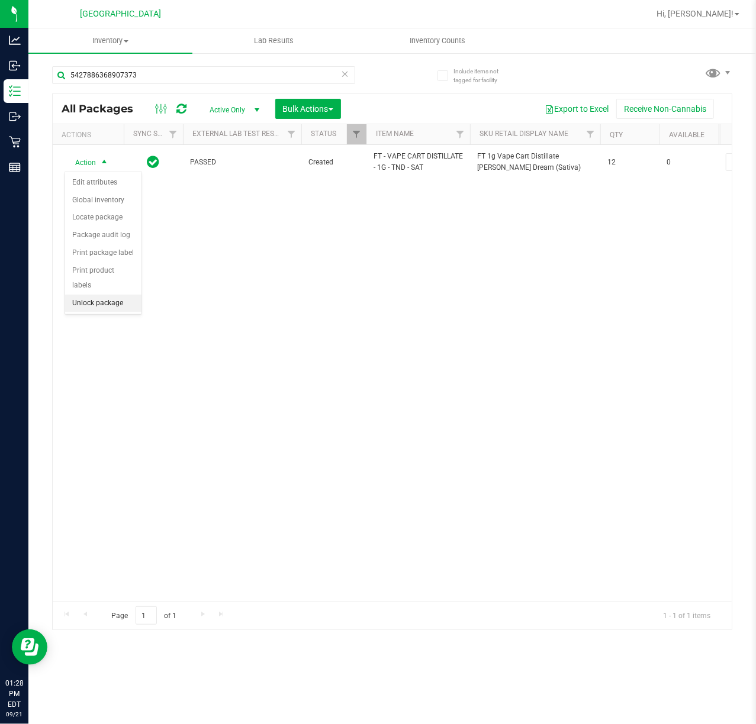
click at [123, 303] on li "Unlock package" at bounding box center [103, 304] width 76 height 18
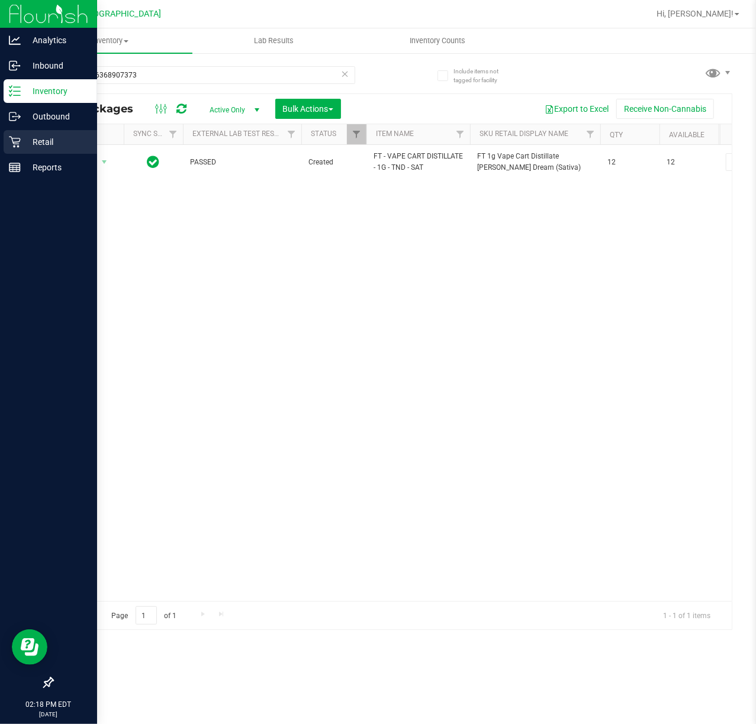
click at [46, 148] on p "Retail" at bounding box center [56, 142] width 71 height 14
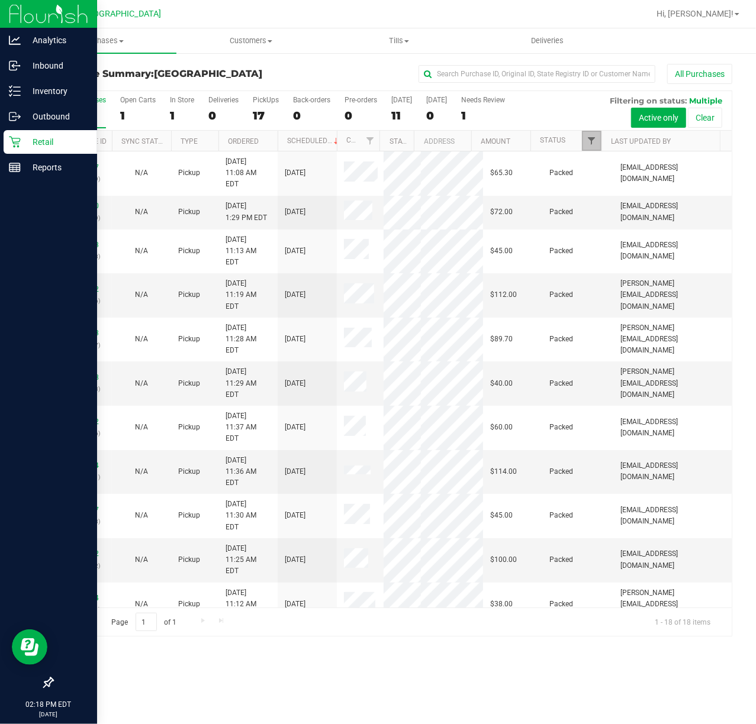
click at [593, 141] on span "Filter" at bounding box center [590, 140] width 9 height 9
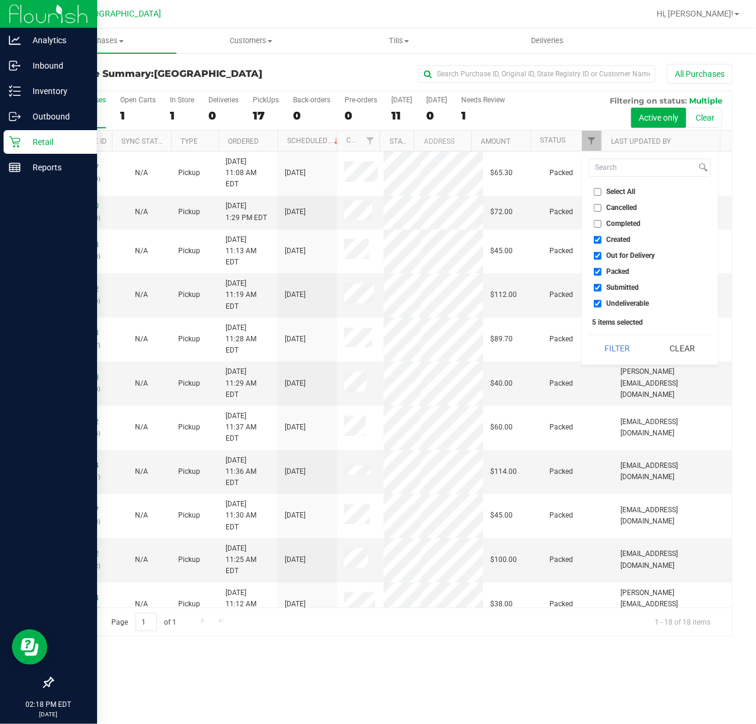
click at [602, 240] on label "Created" at bounding box center [612, 240] width 37 height 8
click at [601, 240] on input "Created" at bounding box center [598, 240] width 8 height 8
checkbox input "false"
click at [602, 254] on label "Out for Delivery" at bounding box center [625, 256] width 62 height 8
click at [601, 254] on input "Out for Delivery" at bounding box center [598, 256] width 8 height 8
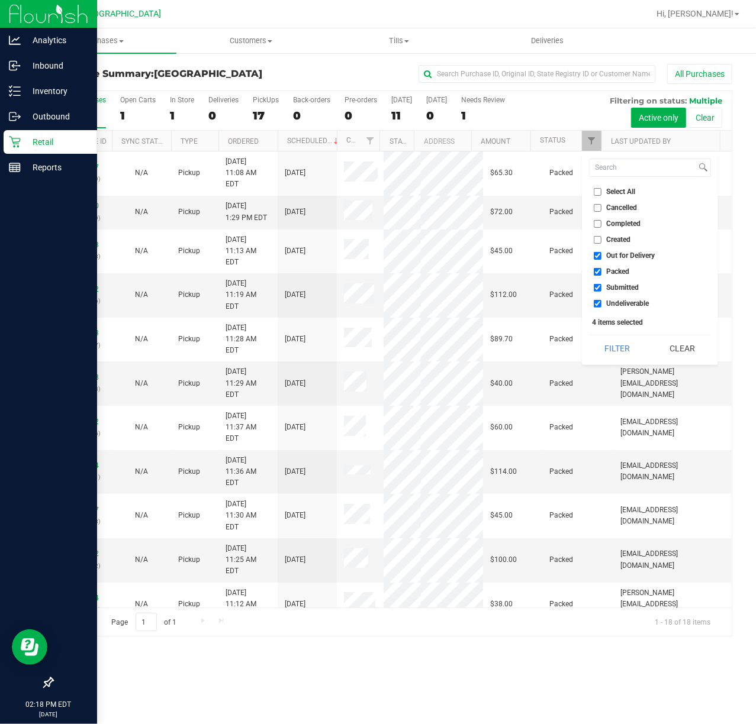
checkbox input "false"
click at [599, 268] on input "Packed" at bounding box center [598, 272] width 8 height 8
checkbox input "false"
click at [595, 304] on input "Undeliverable" at bounding box center [598, 304] width 8 height 8
checkbox input "false"
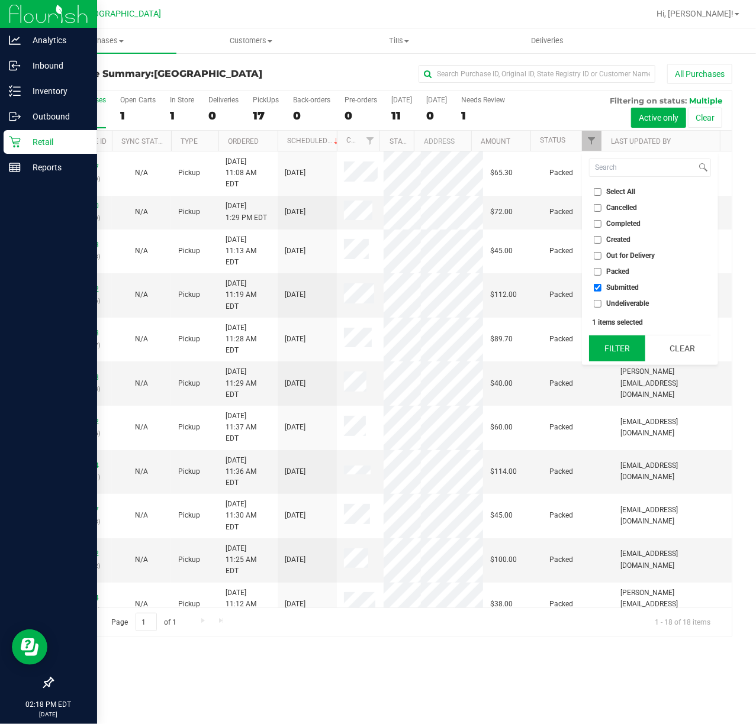
click at [610, 352] on button "Filter" at bounding box center [617, 349] width 57 height 26
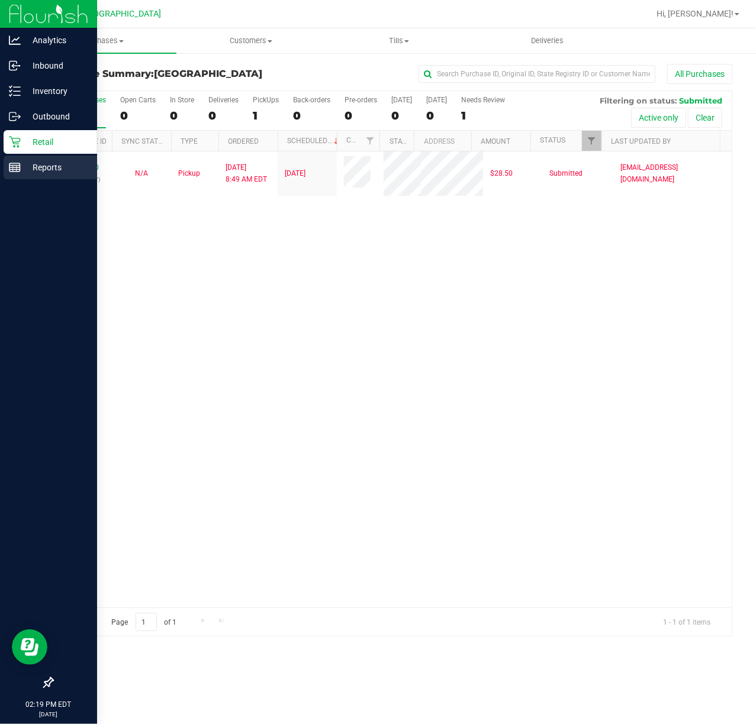
click at [32, 172] on p "Reports" at bounding box center [56, 167] width 71 height 14
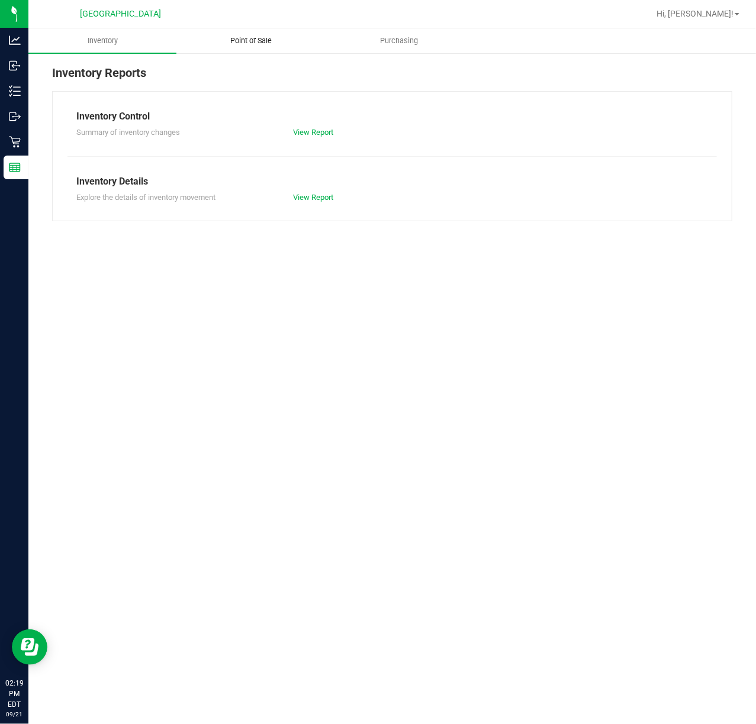
click at [254, 44] on span "Point of Sale" at bounding box center [250, 41] width 73 height 11
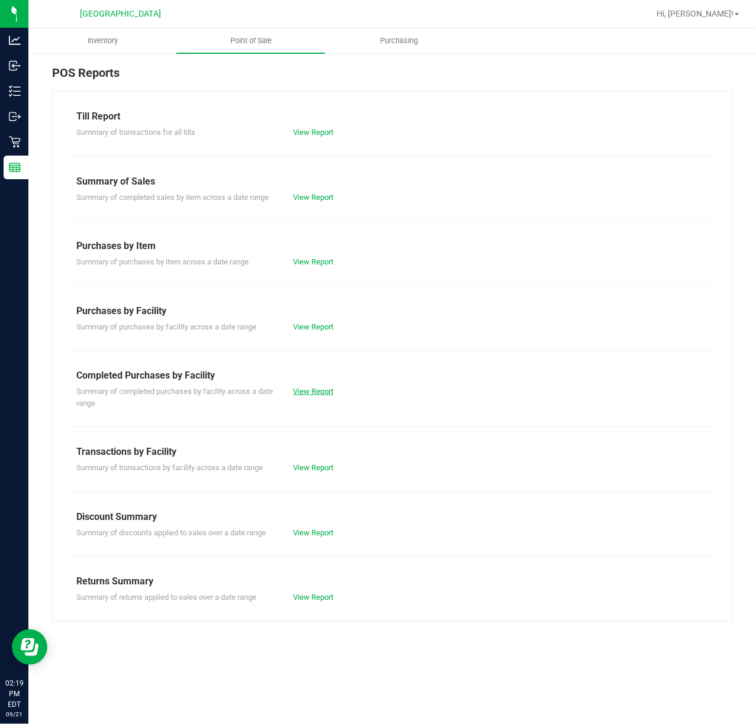
click at [313, 389] on link "View Report" at bounding box center [313, 391] width 40 height 9
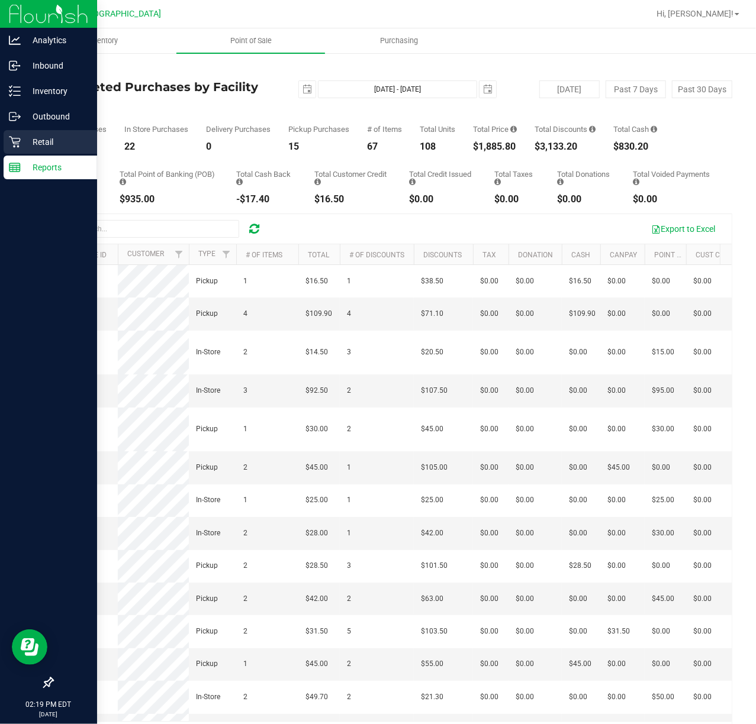
click at [27, 148] on p "Retail" at bounding box center [56, 142] width 71 height 14
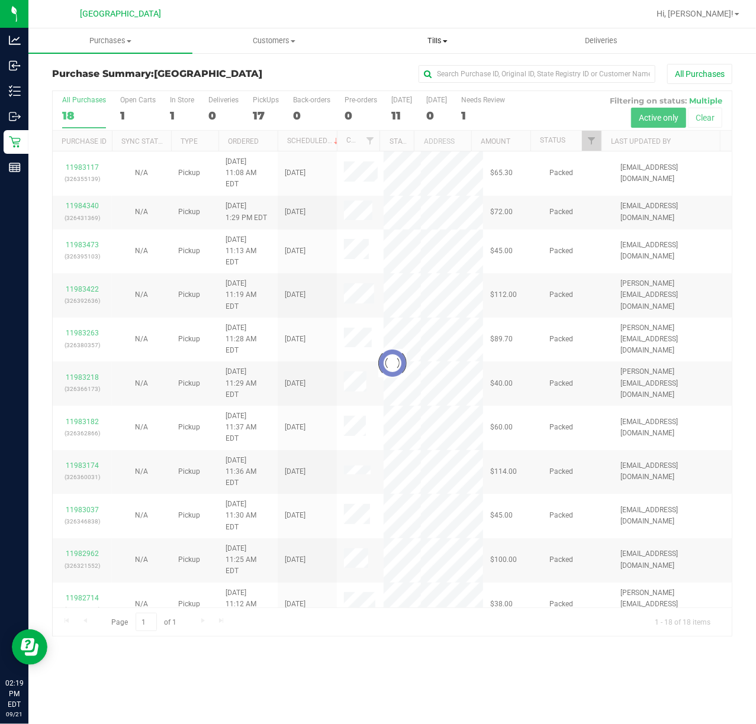
click at [434, 41] on span "Tills" at bounding box center [437, 41] width 163 height 11
